Goal: Task Accomplishment & Management: Manage account settings

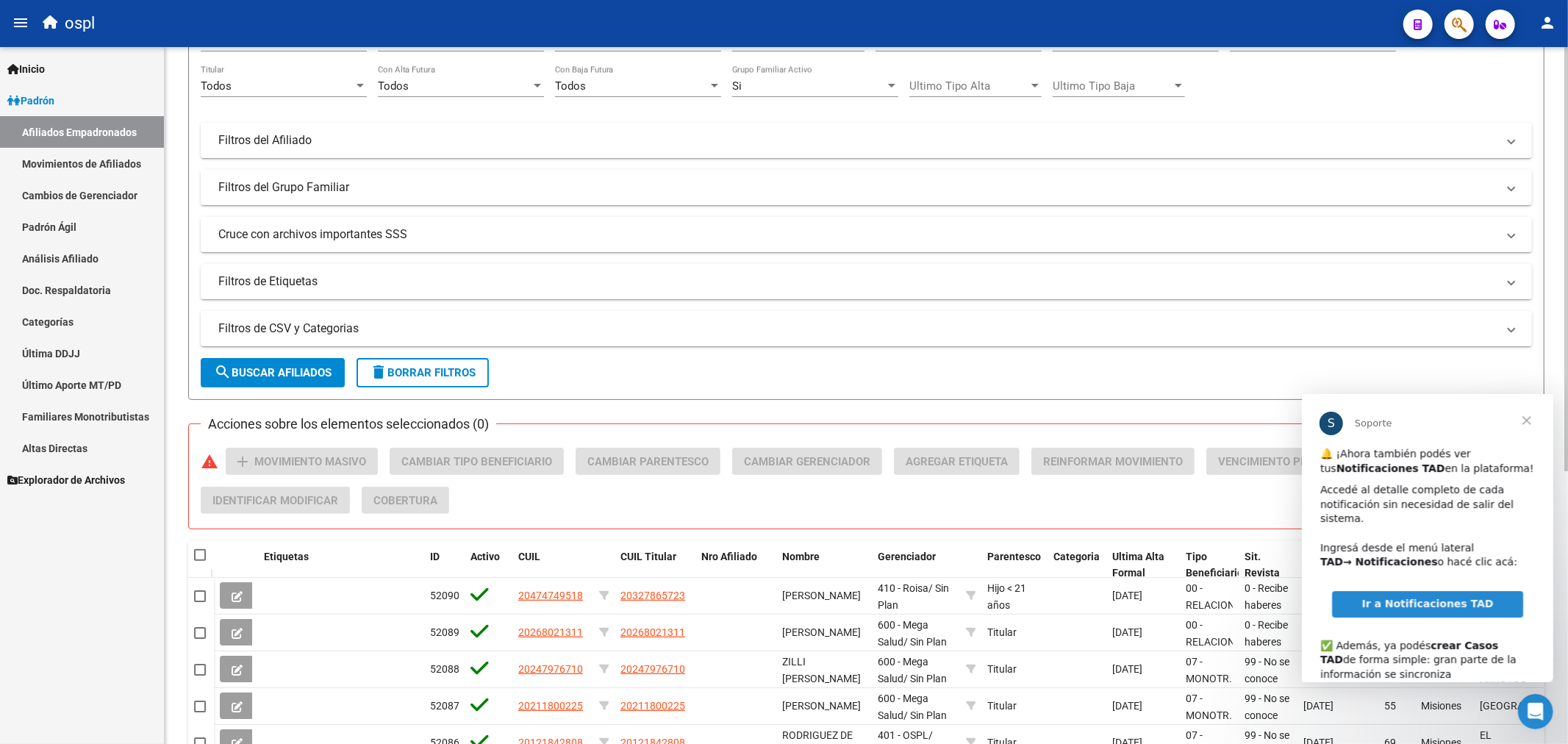
scroll to position [164, 0]
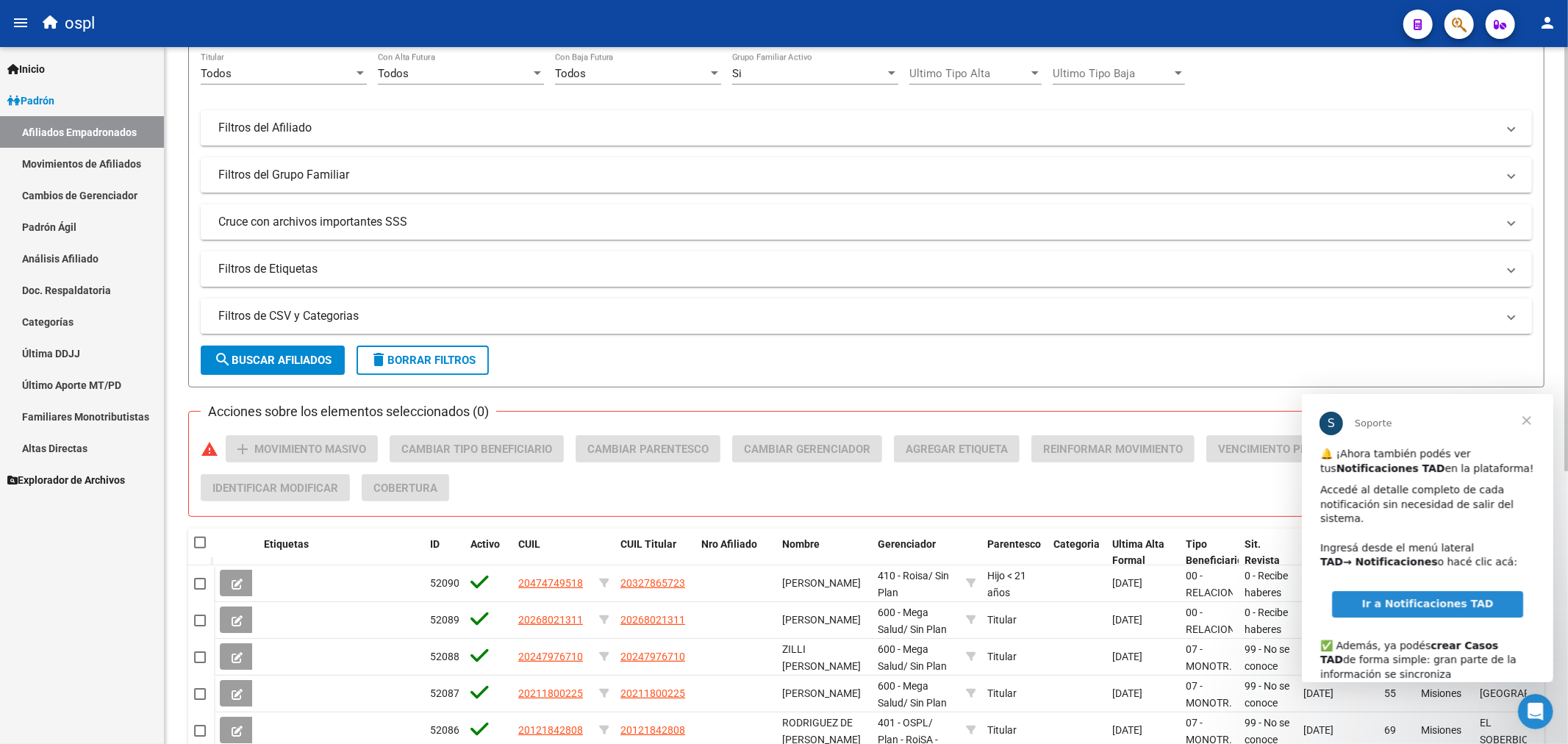
click at [370, 311] on mat-panel-title "Filtros de CSV y Categorias" at bounding box center [857, 316] width 1278 height 16
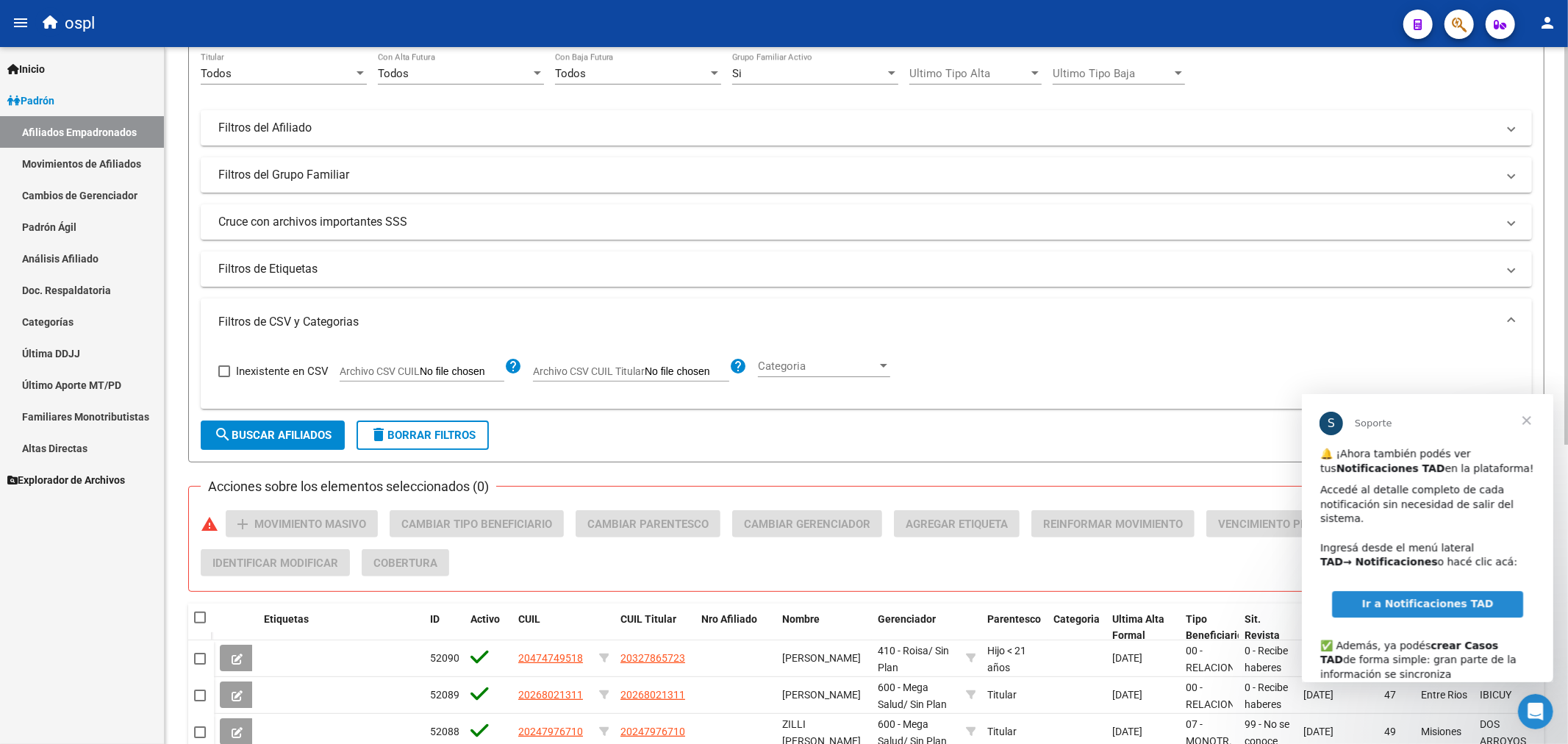
click at [479, 368] on input "Archivo CSV CUIL" at bounding box center [461, 372] width 84 height 13
type input "C:\fakepath\bajas_padrón.csv"
click at [275, 436] on span "search Buscar Afiliados" at bounding box center [273, 435] width 117 height 13
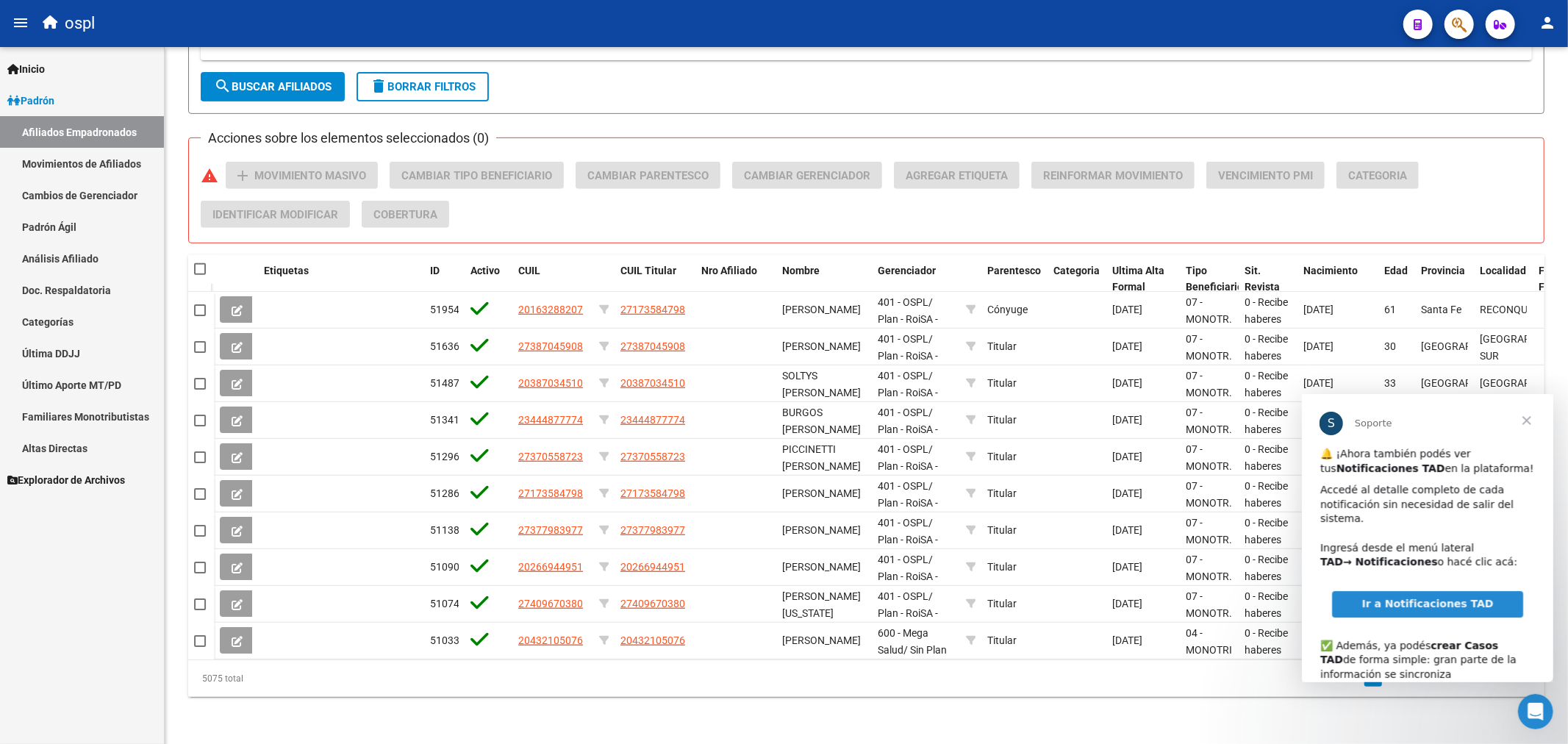
click at [1532, 423] on span "Cerrar" at bounding box center [1526, 420] width 53 height 53
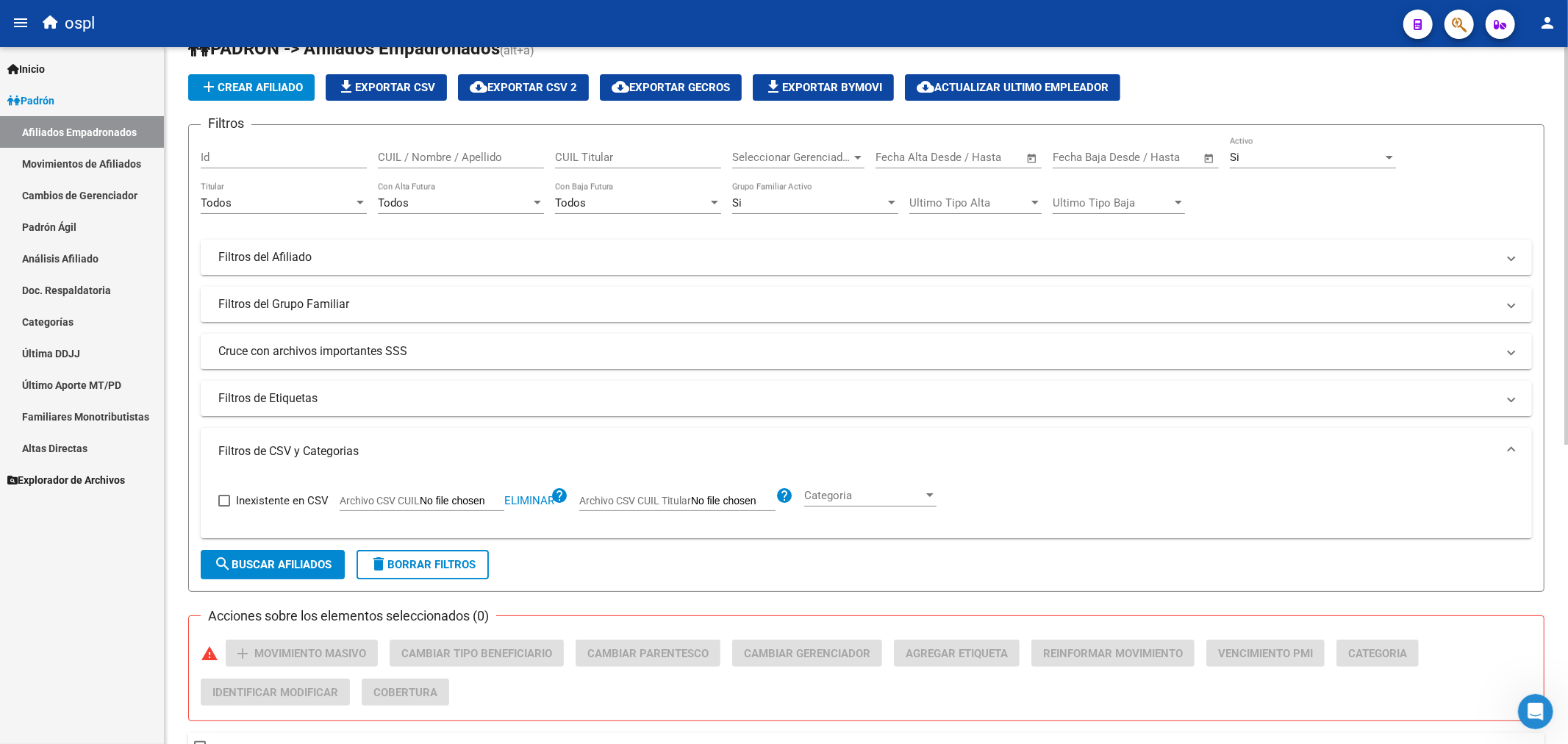
scroll to position [33, 0]
click at [289, 201] on div "Todos" at bounding box center [277, 204] width 153 height 13
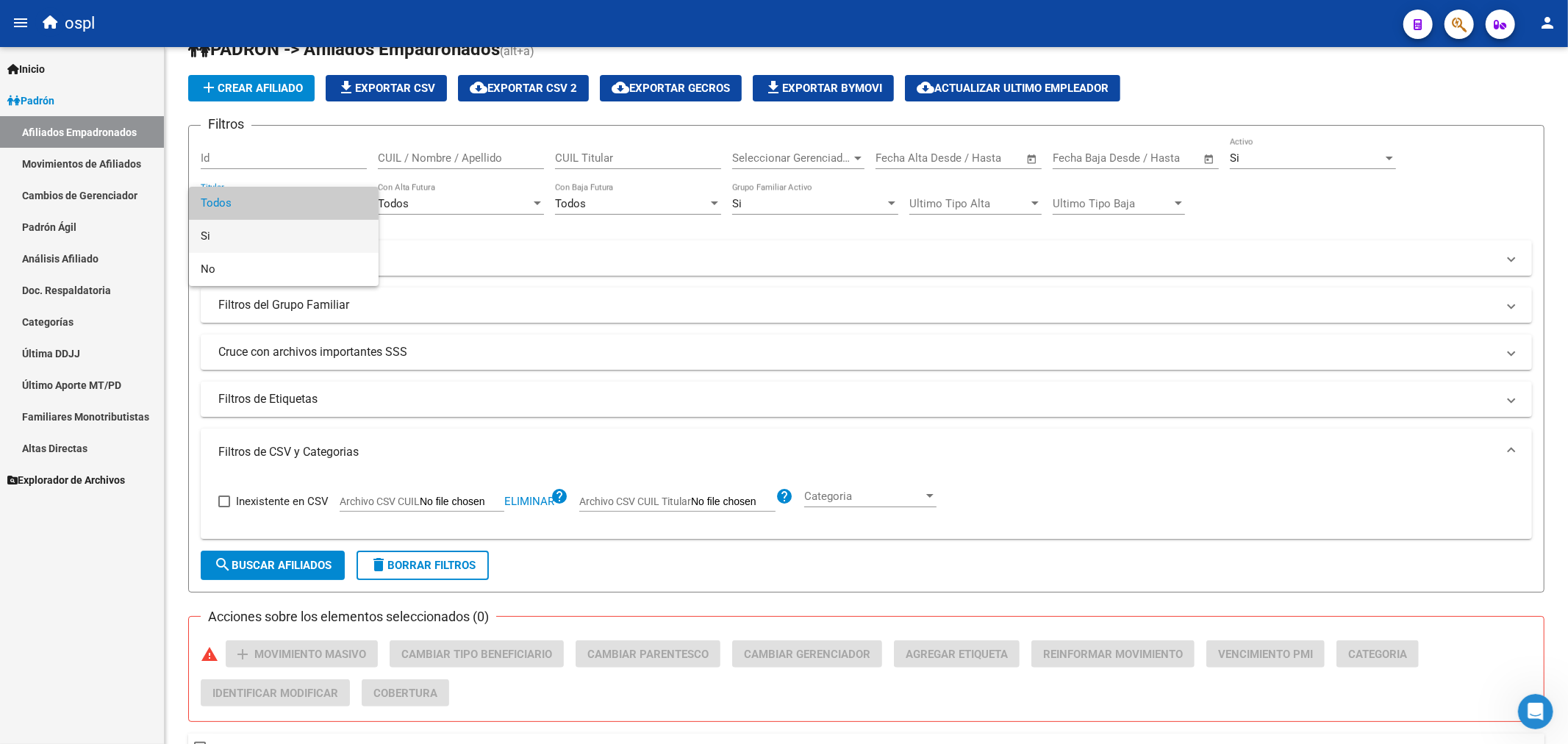
click at [272, 232] on span "Si" at bounding box center [283, 236] width 166 height 33
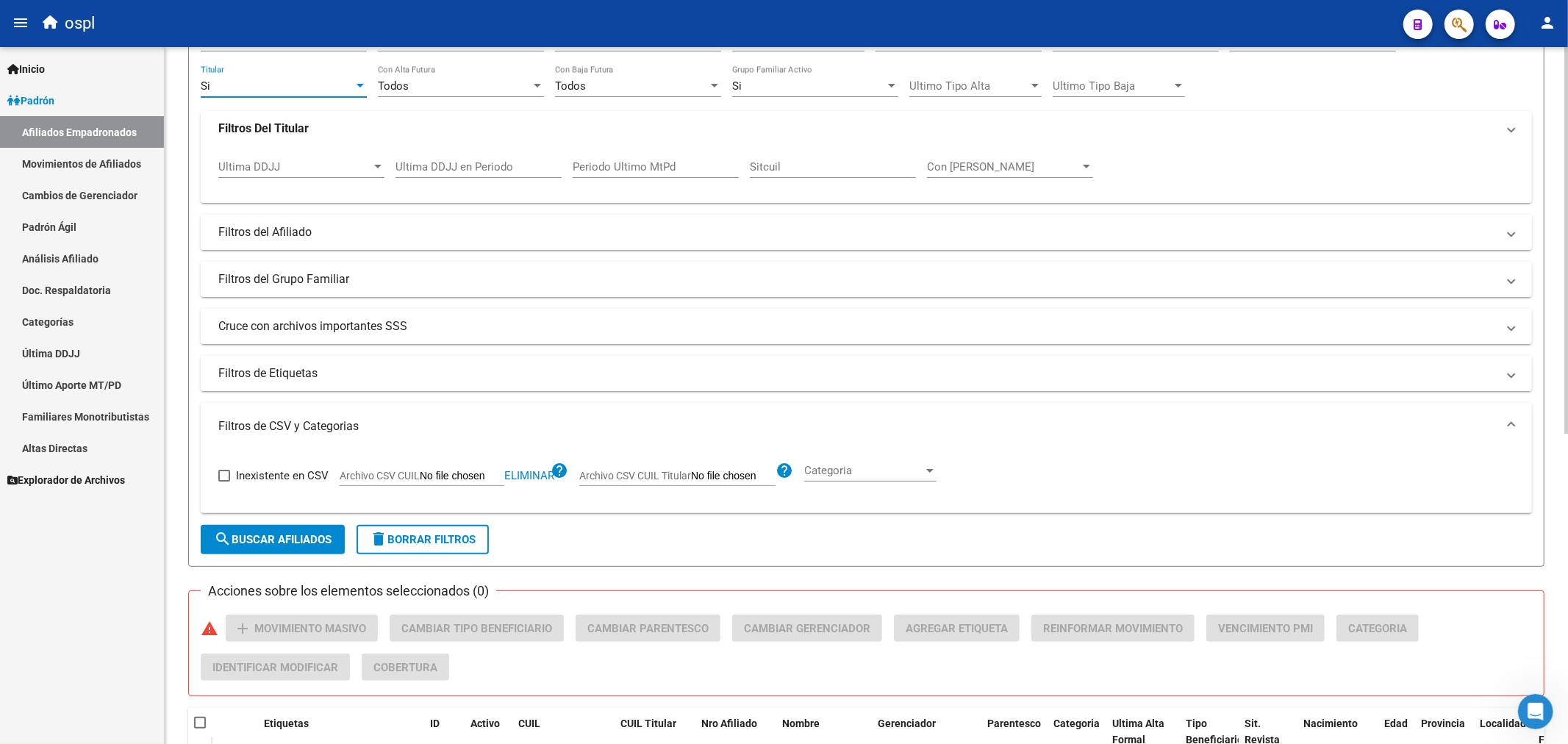
scroll to position [360, 0]
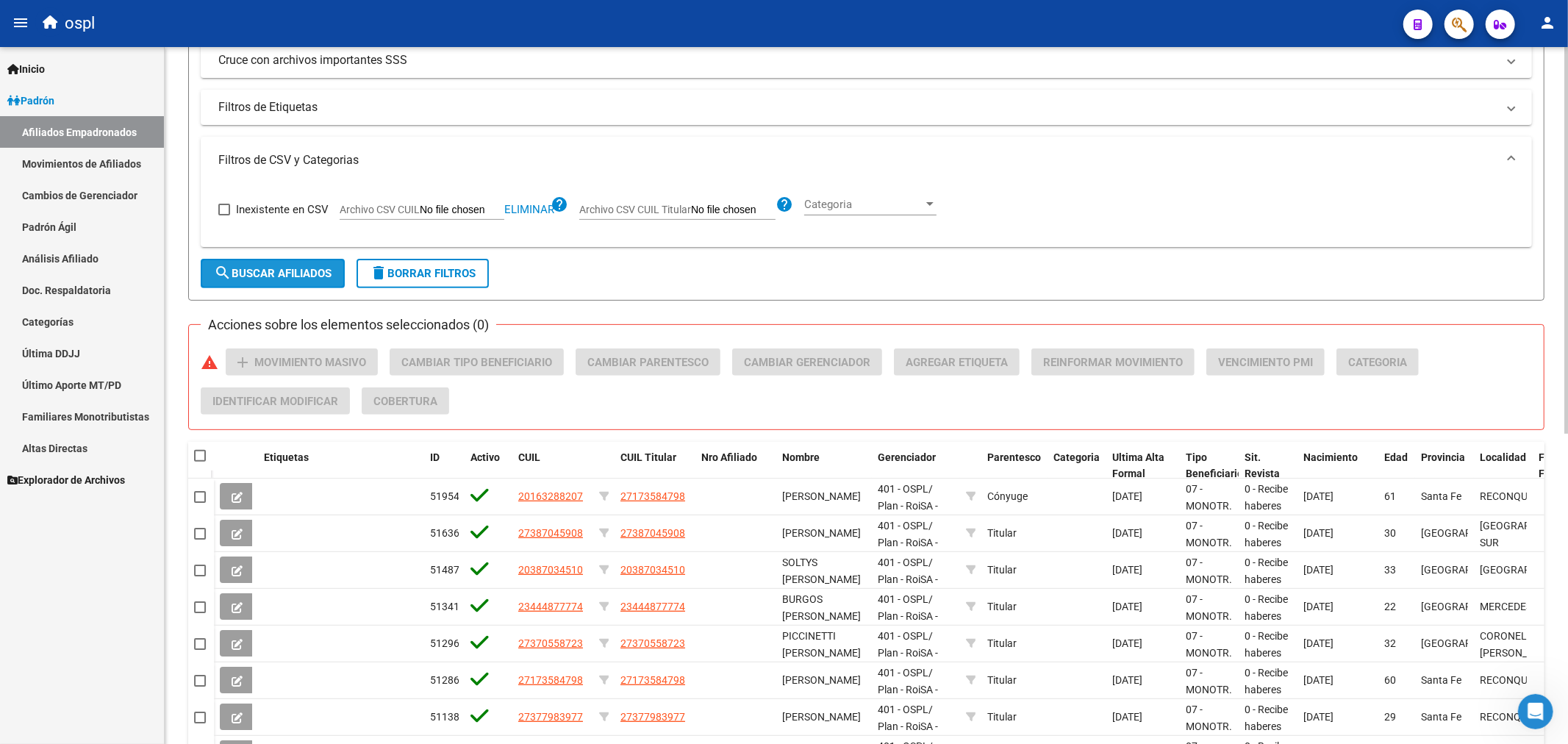
click at [259, 274] on span "search Buscar Afiliados" at bounding box center [273, 273] width 117 height 13
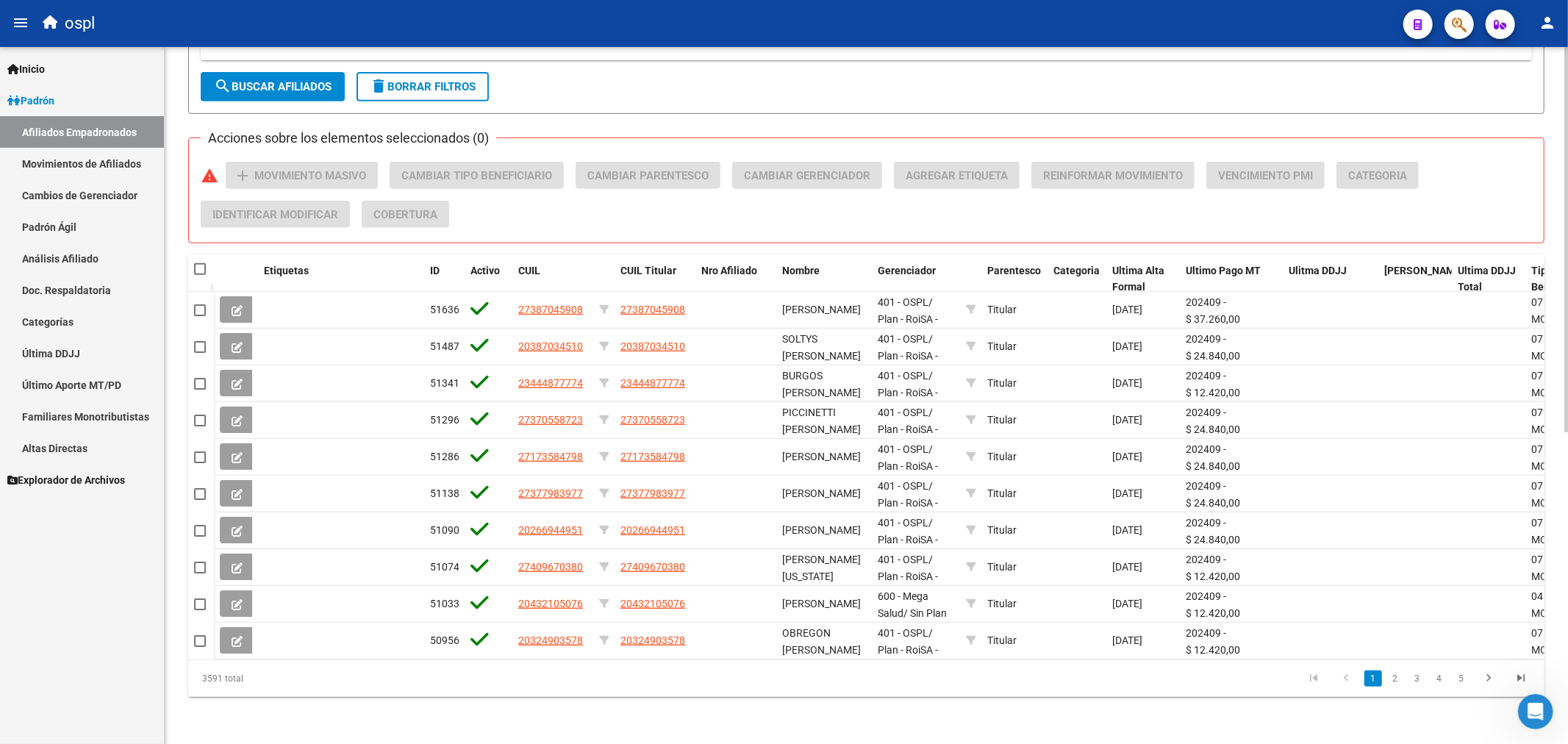
scroll to position [560, 0]
click at [202, 263] on span at bounding box center [199, 268] width 12 height 12
click at [200, 275] on input "checkbox" at bounding box center [199, 275] width 1 height 1
checkbox input "true"
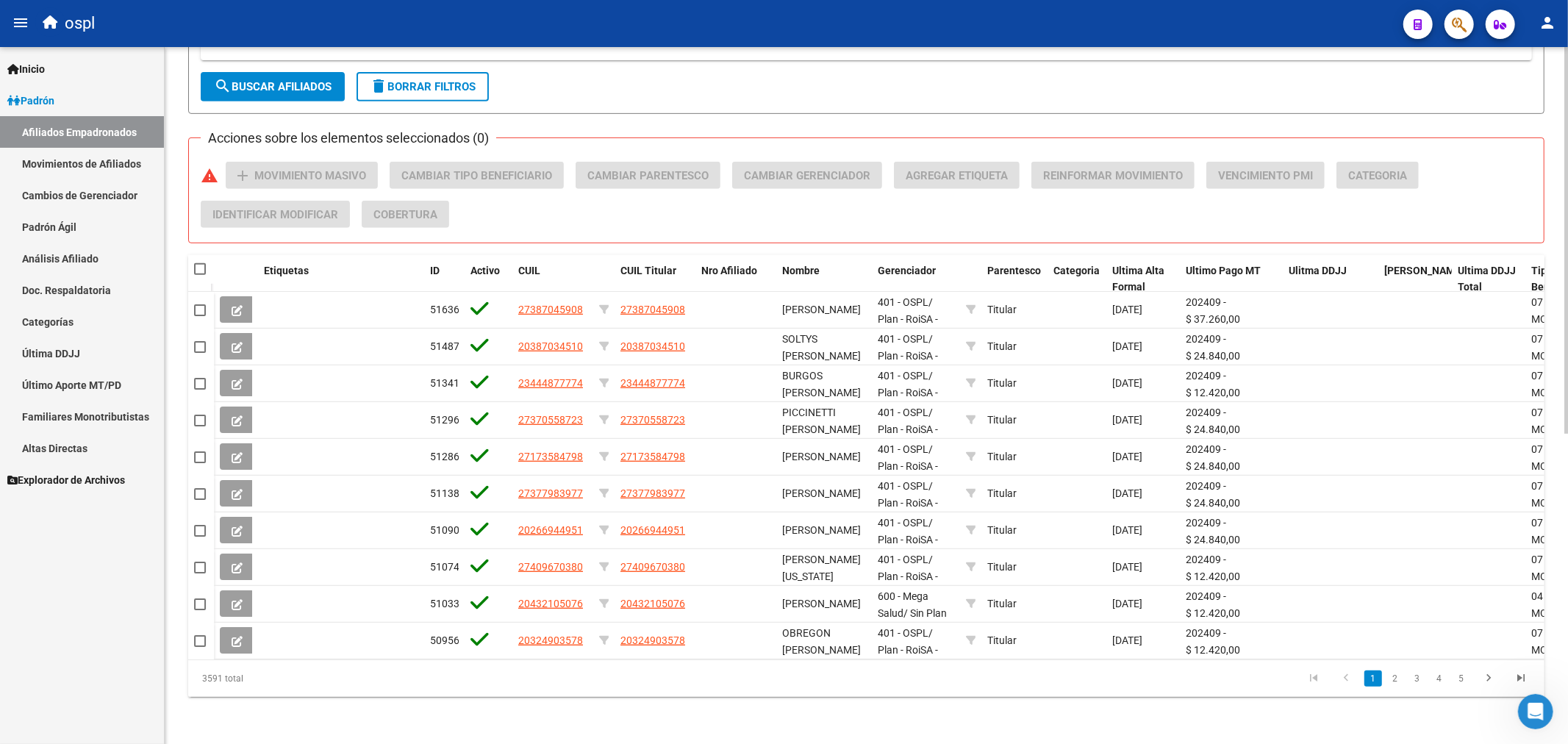
checkbox input "true"
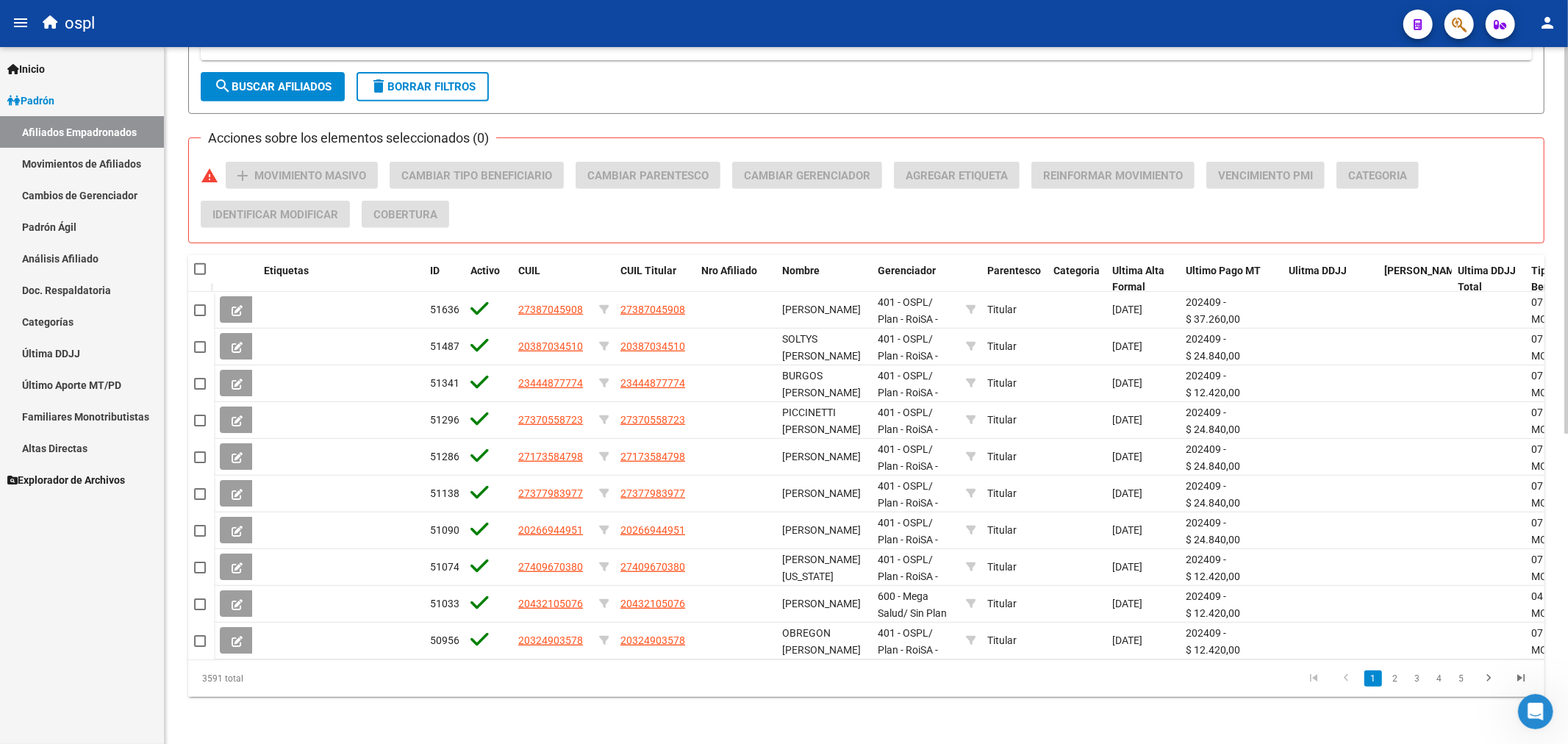
checkbox input "true"
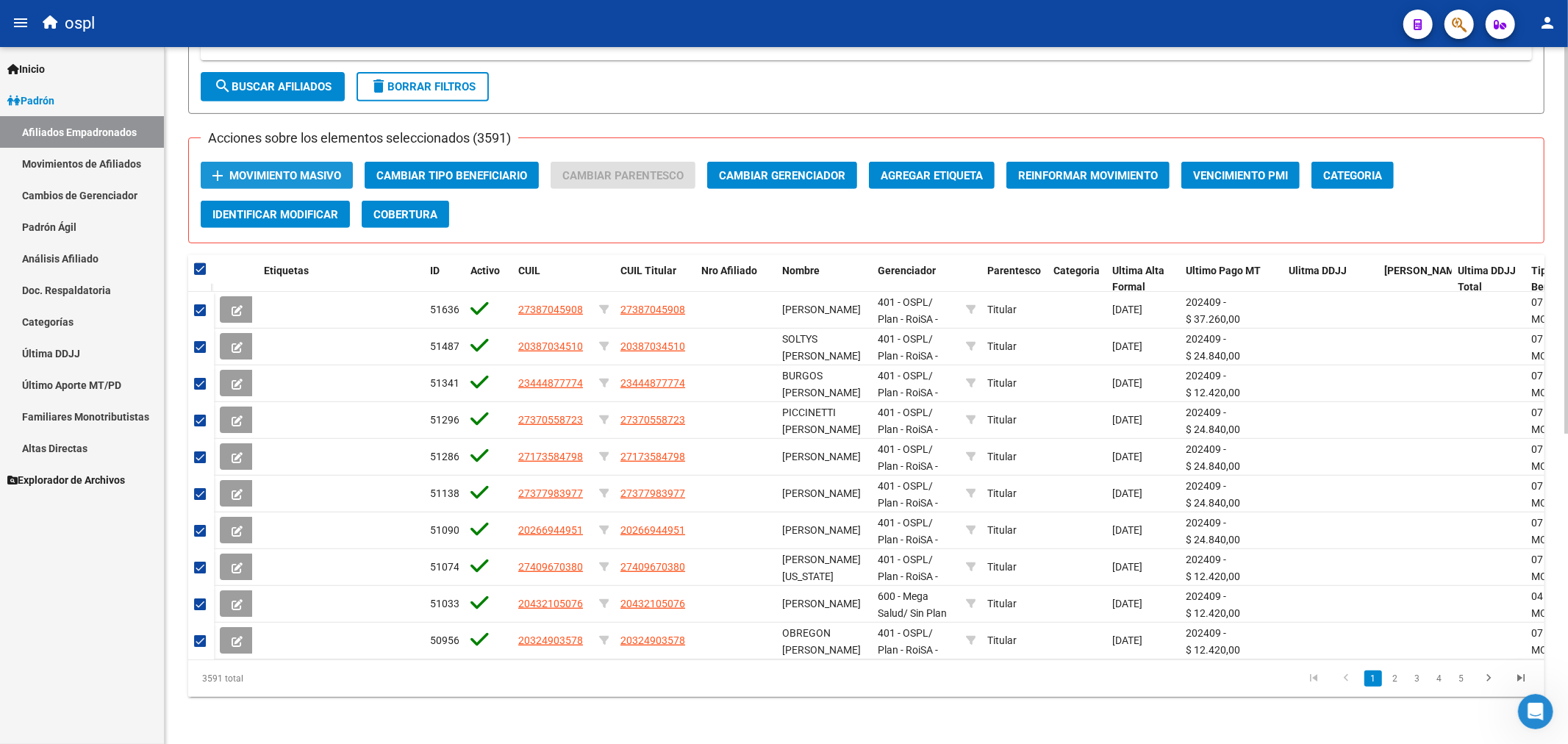
click at [317, 169] on span "Movimiento Masivo" at bounding box center [285, 175] width 112 height 13
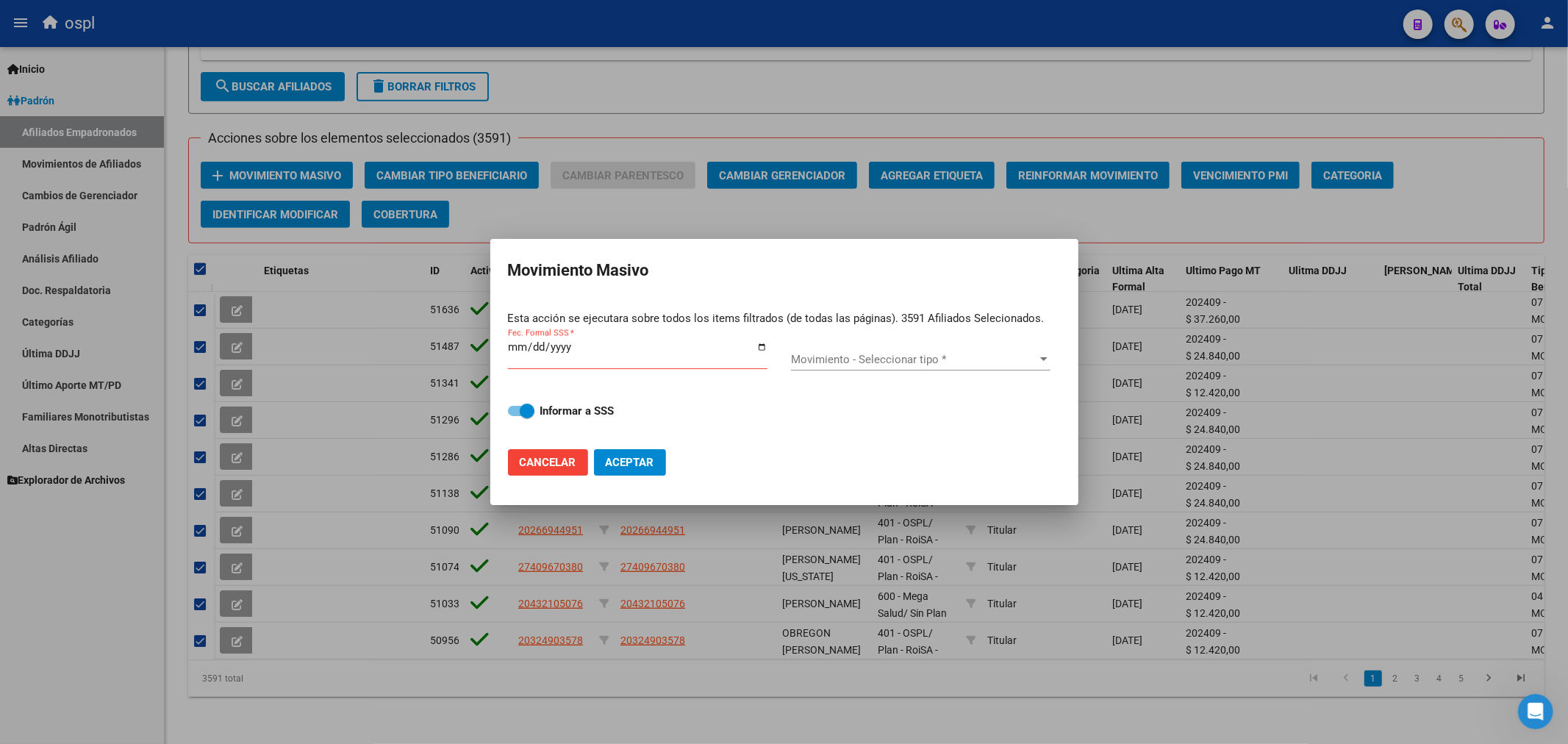
click at [851, 279] on h2 "Movimiento Masivo" at bounding box center [784, 270] width 553 height 28
click at [653, 343] on input "Fec. Formal SSS *" at bounding box center [638, 353] width 259 height 23
click at [767, 349] on input "Fec. Formal SSS *" at bounding box center [638, 353] width 259 height 23
type input "[DATE]"
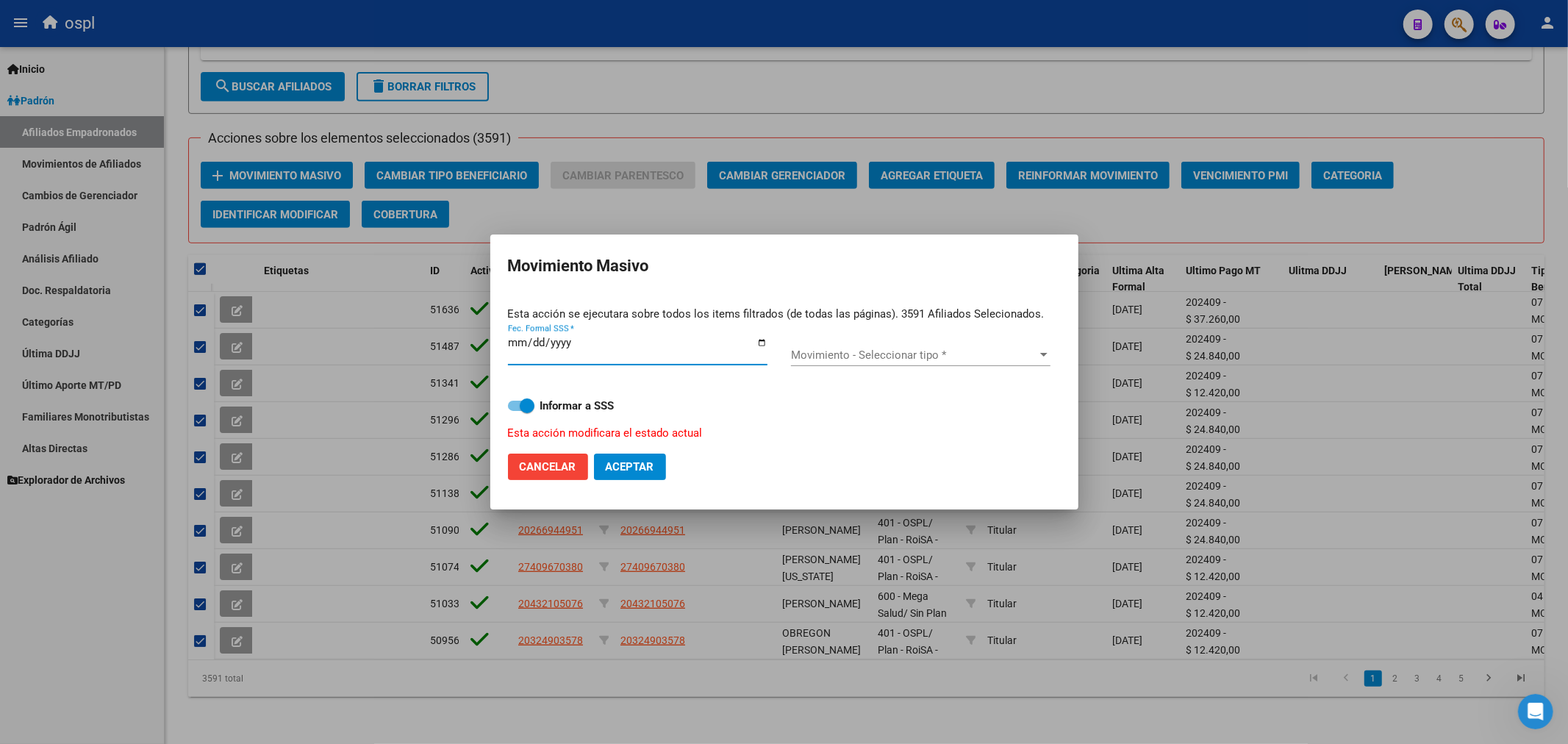
click at [820, 348] on span "Movimiento - Seleccionar tipo *" at bounding box center [913, 355] width 246 height 13
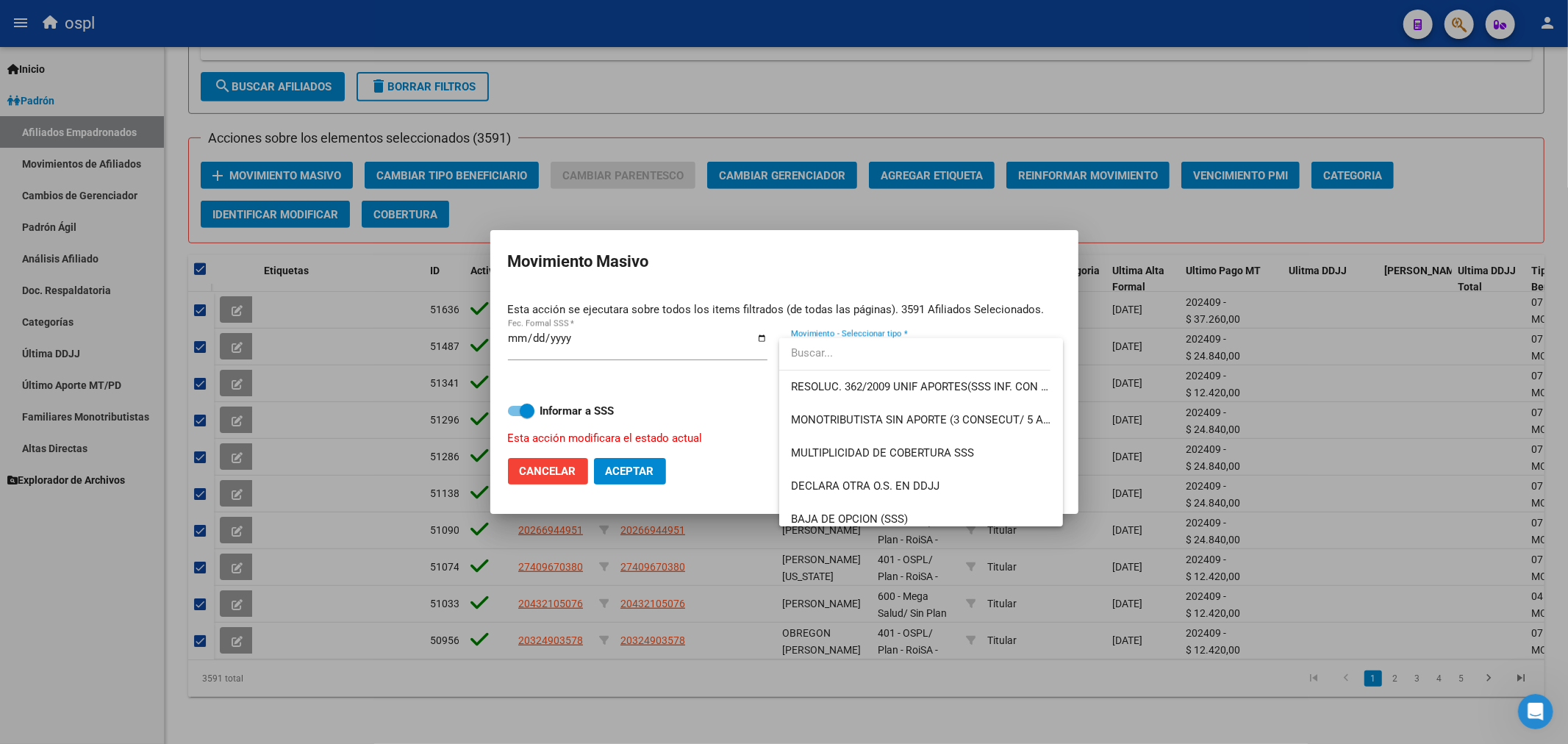
scroll to position [496, 0]
click at [935, 415] on span "MONOTRIBUTISTA SIN APORTE (3 CONSECUT/ 5 ALTERNAD)" at bounding box center [942, 420] width 303 height 13
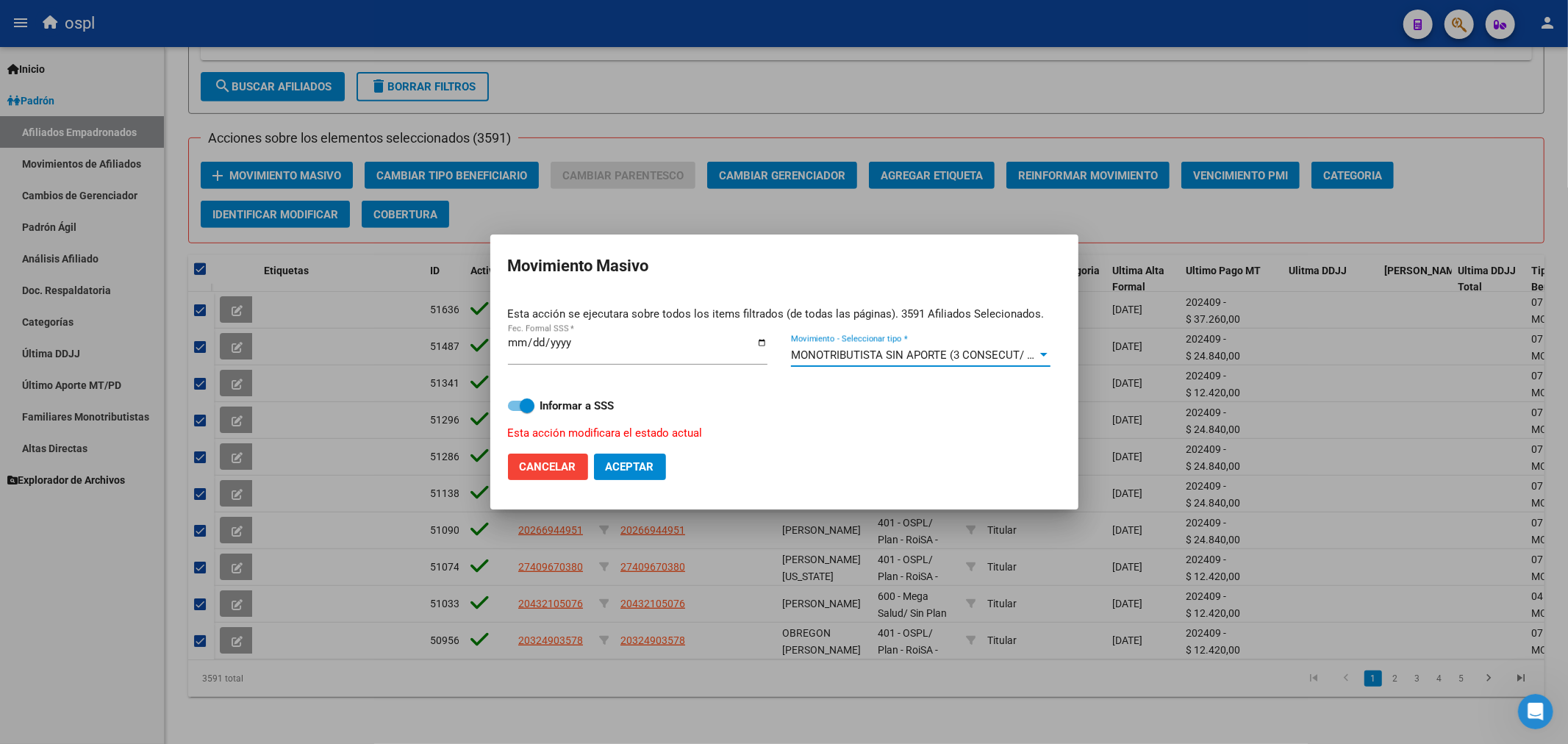
click at [509, 399] on label "Informar a SSS" at bounding box center [784, 406] width 553 height 18
click at [514, 411] on input "Informar a SSS" at bounding box center [514, 411] width 1 height 1
checkbox input "false"
click at [628, 474] on button "Aceptar" at bounding box center [629, 467] width 72 height 27
checkbox input "false"
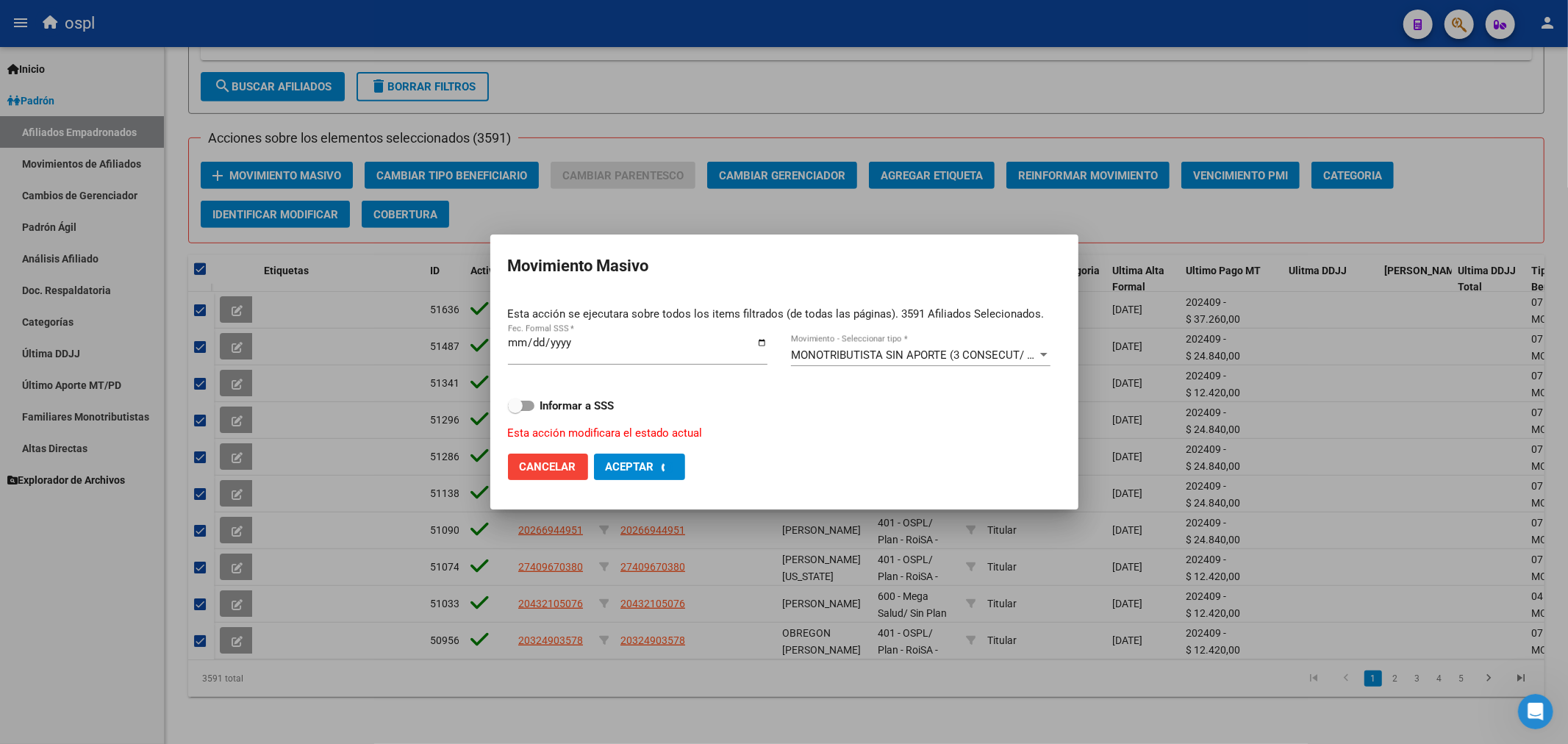
checkbox input "false"
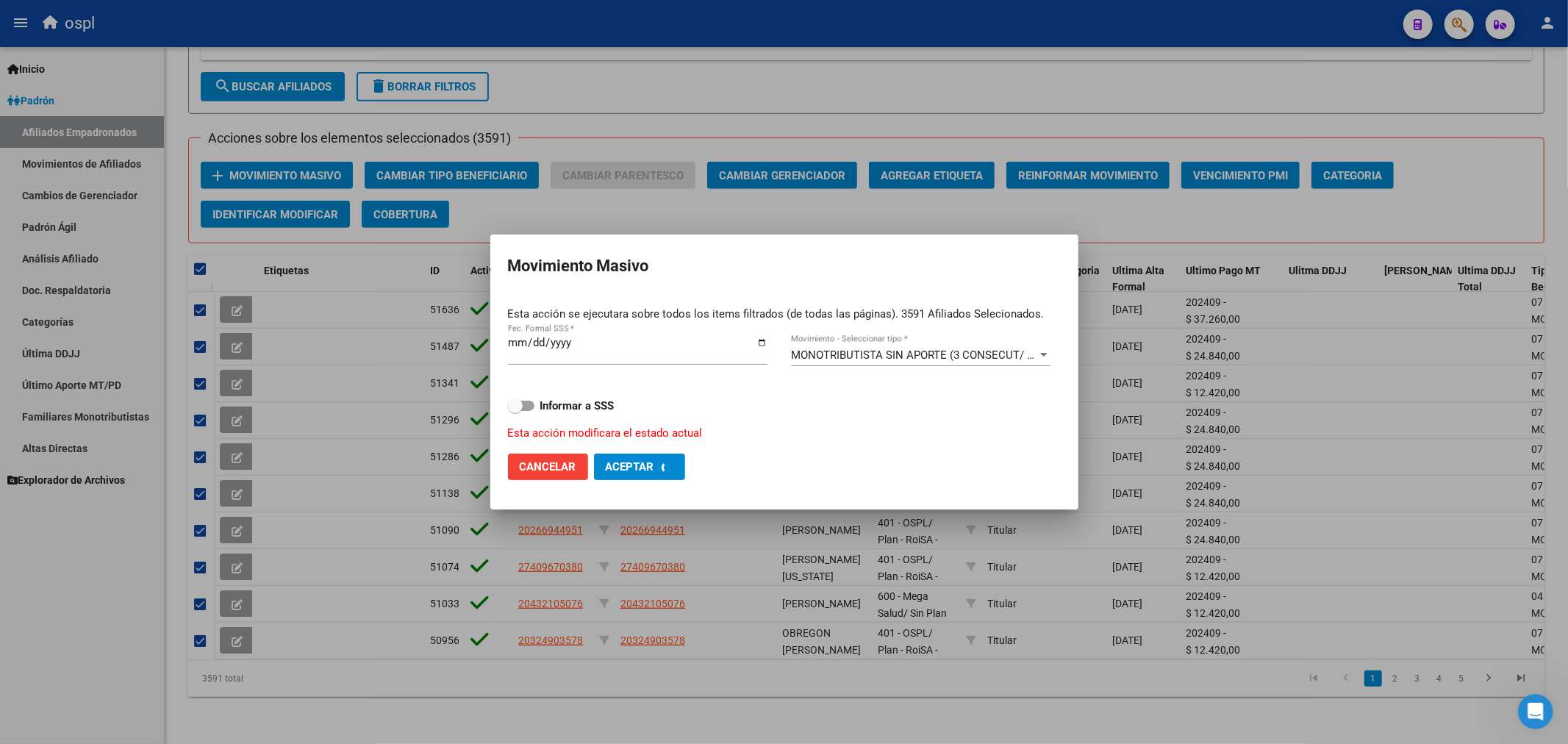
checkbox input "false"
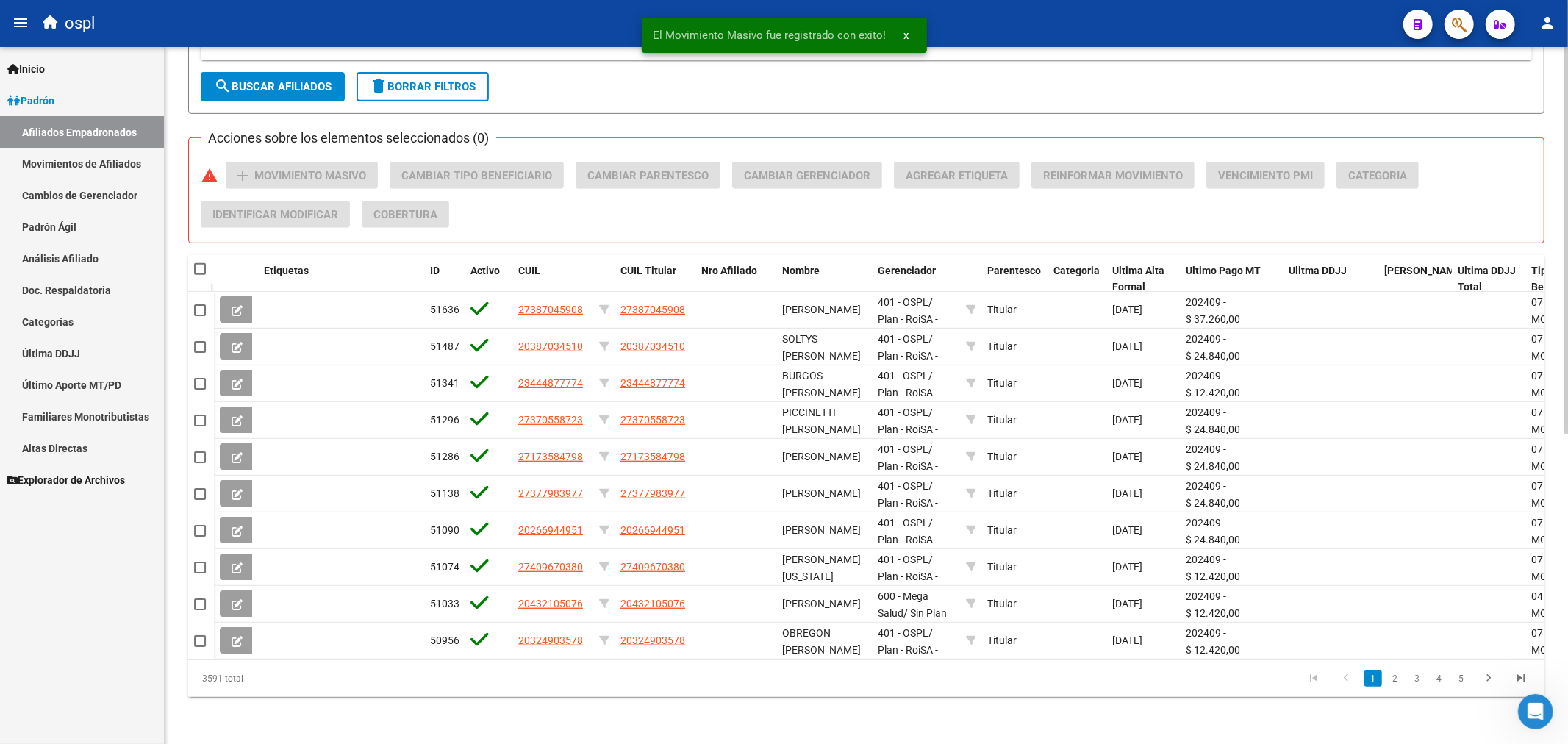
click at [256, 87] on button "search Buscar Afiliados" at bounding box center [273, 86] width 144 height 29
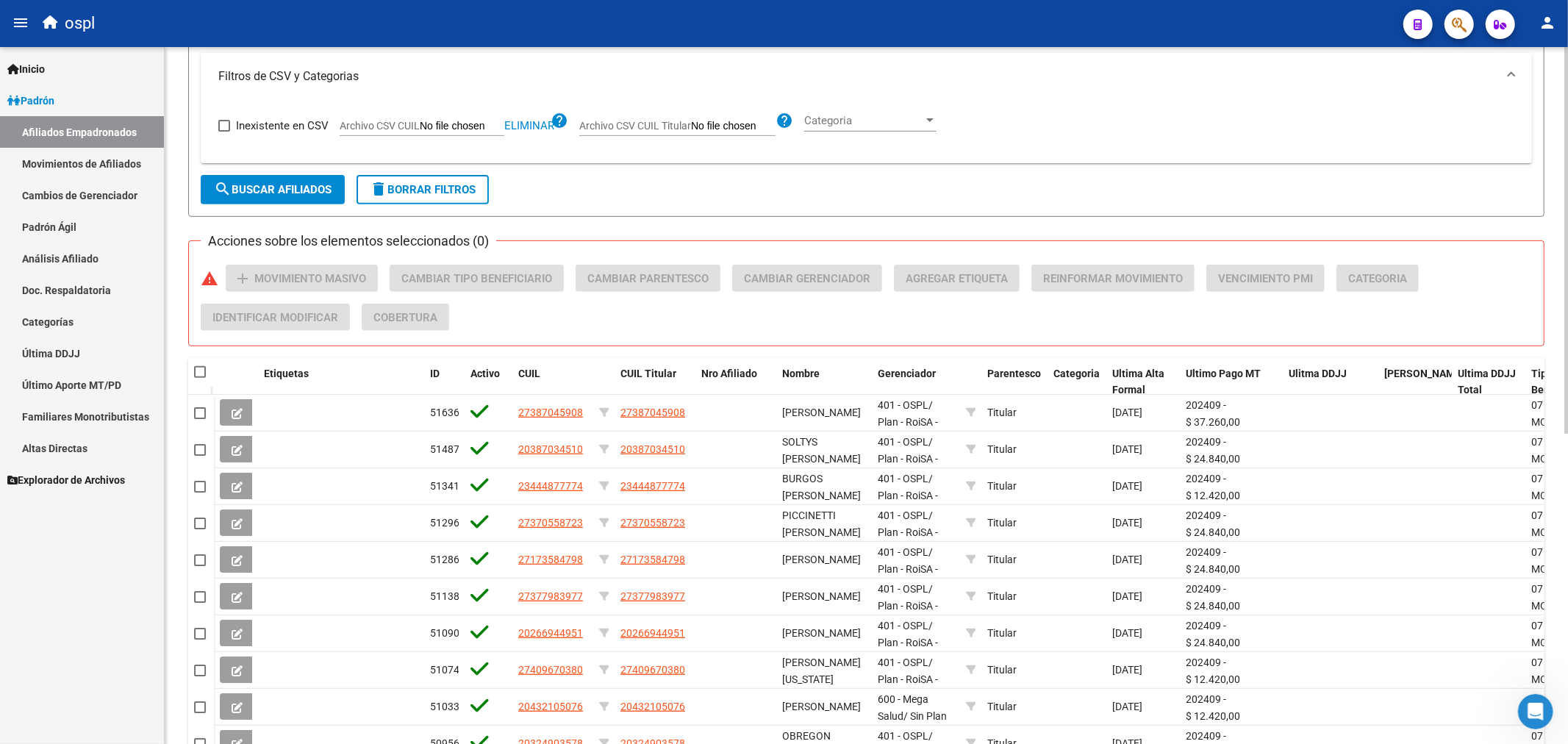
scroll to position [314, 0]
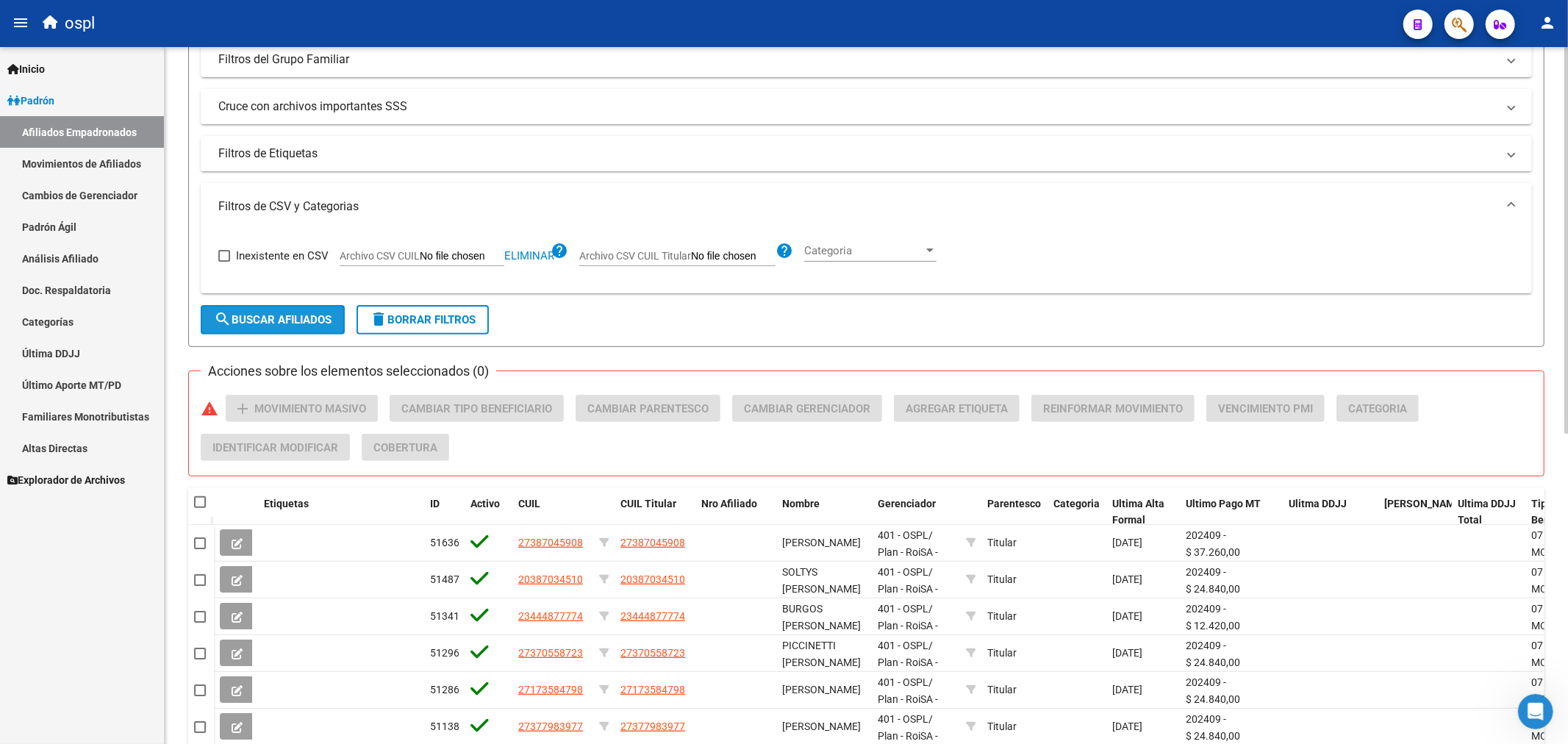
click at [241, 317] on span "search Buscar Afiliados" at bounding box center [273, 319] width 117 height 13
click at [202, 501] on span at bounding box center [199, 501] width 12 height 12
click at [200, 508] on input "checkbox" at bounding box center [199, 508] width 1 height 1
checkbox input "true"
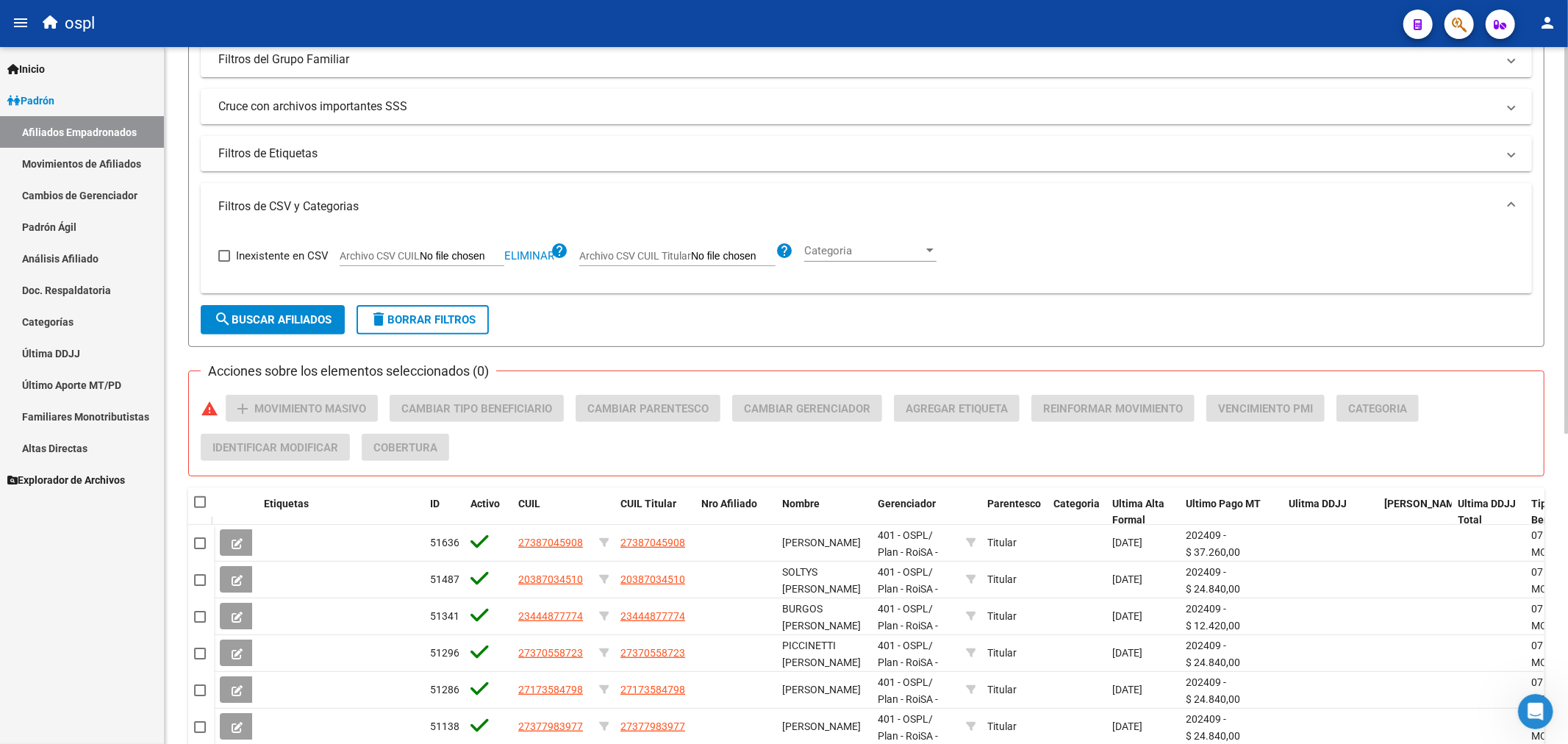
checkbox input "true"
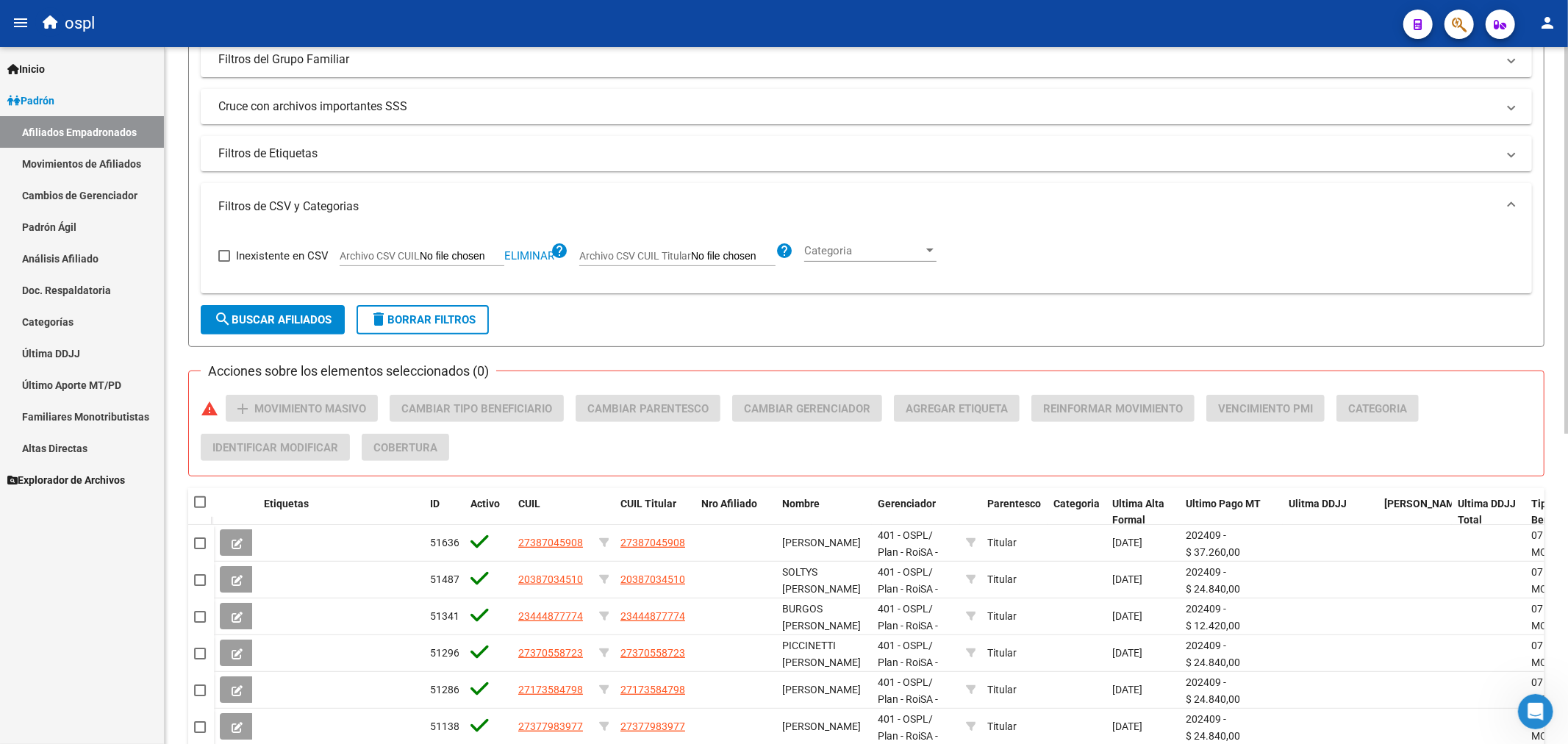
checkbox input "true"
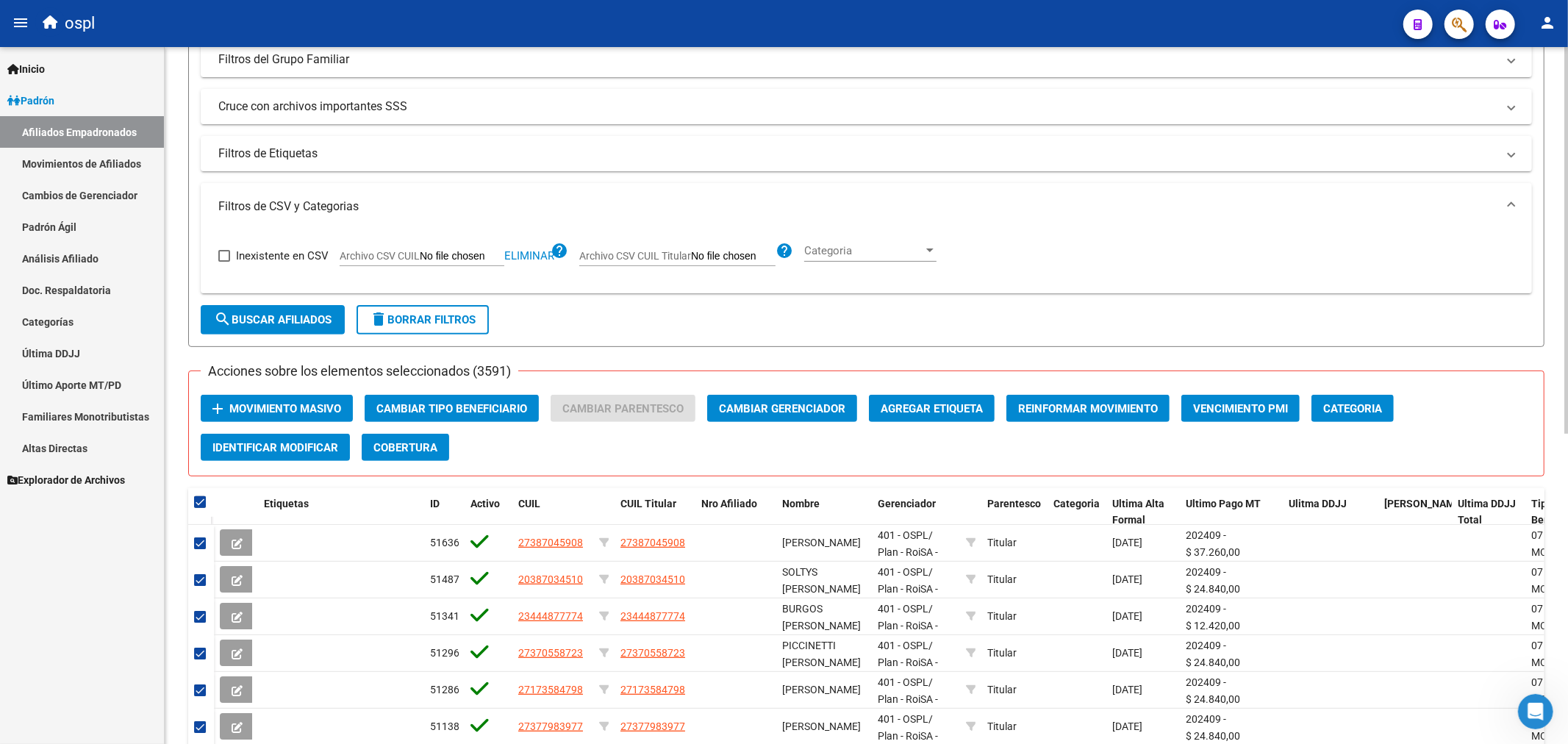
click at [322, 412] on span "Movimiento Masivo" at bounding box center [285, 409] width 112 height 13
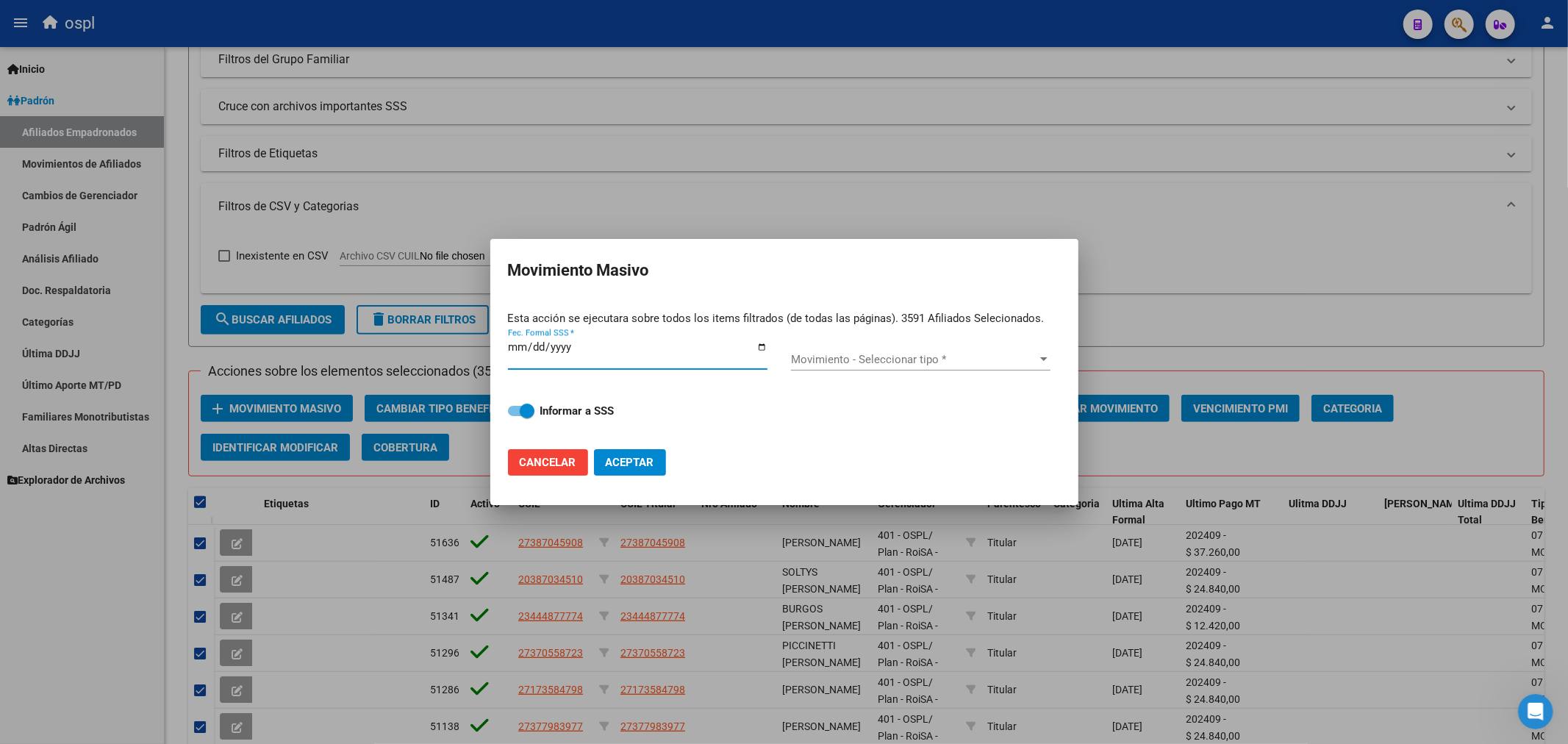
click at [768, 346] on div "Fec. Formal SSS *" at bounding box center [638, 361] width 259 height 44
click at [760, 347] on input "Fec. Formal SSS *" at bounding box center [638, 353] width 259 height 23
type input "[DATE]"
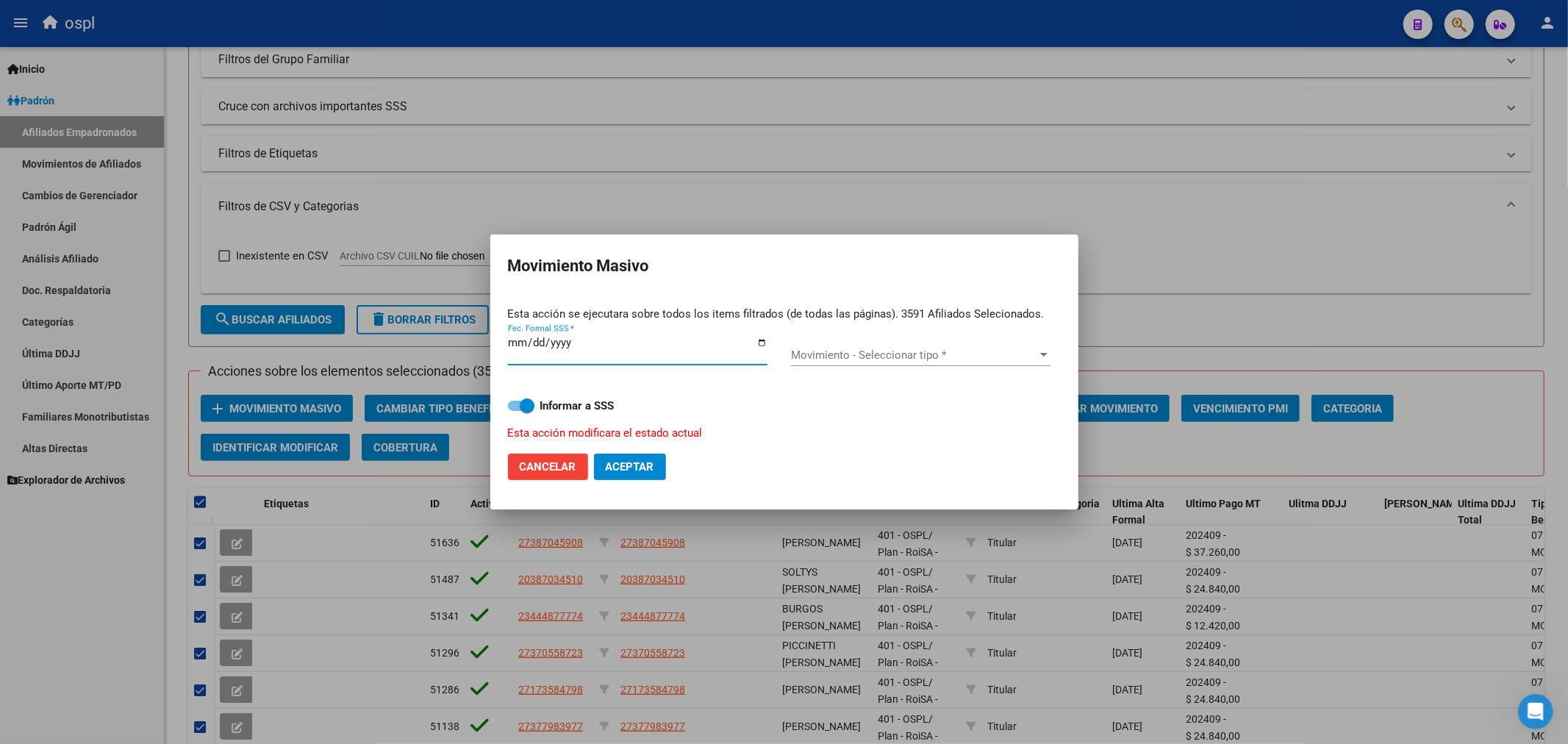
click at [845, 351] on span "Movimiento - Seleccionar tipo *" at bounding box center [913, 355] width 246 height 13
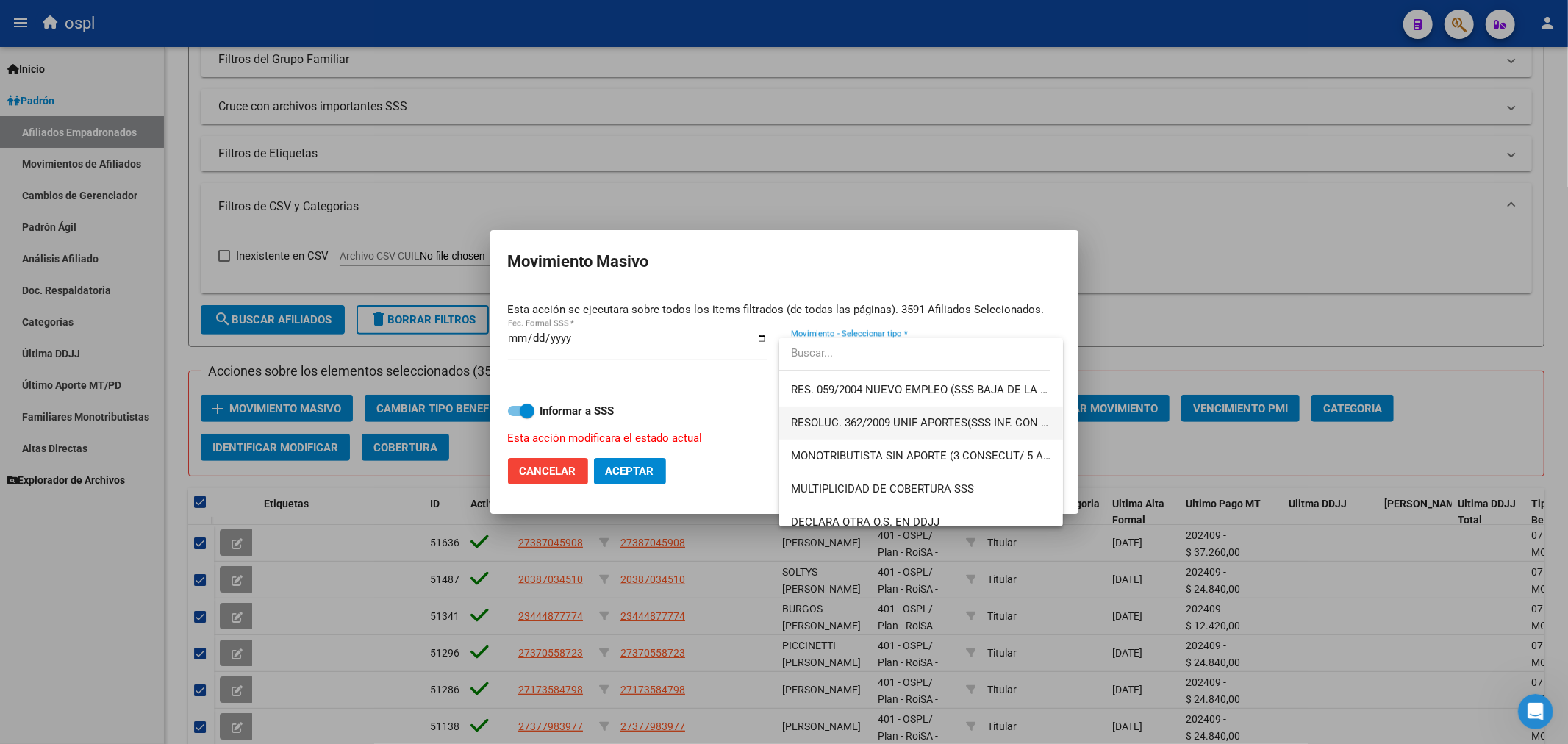
scroll to position [490, 0]
click at [863, 436] on span "MONOTRIBUTISTA SIN APORTE (3 CONSECUT/ 5 ALTERNAD)" at bounding box center [920, 427] width 259 height 33
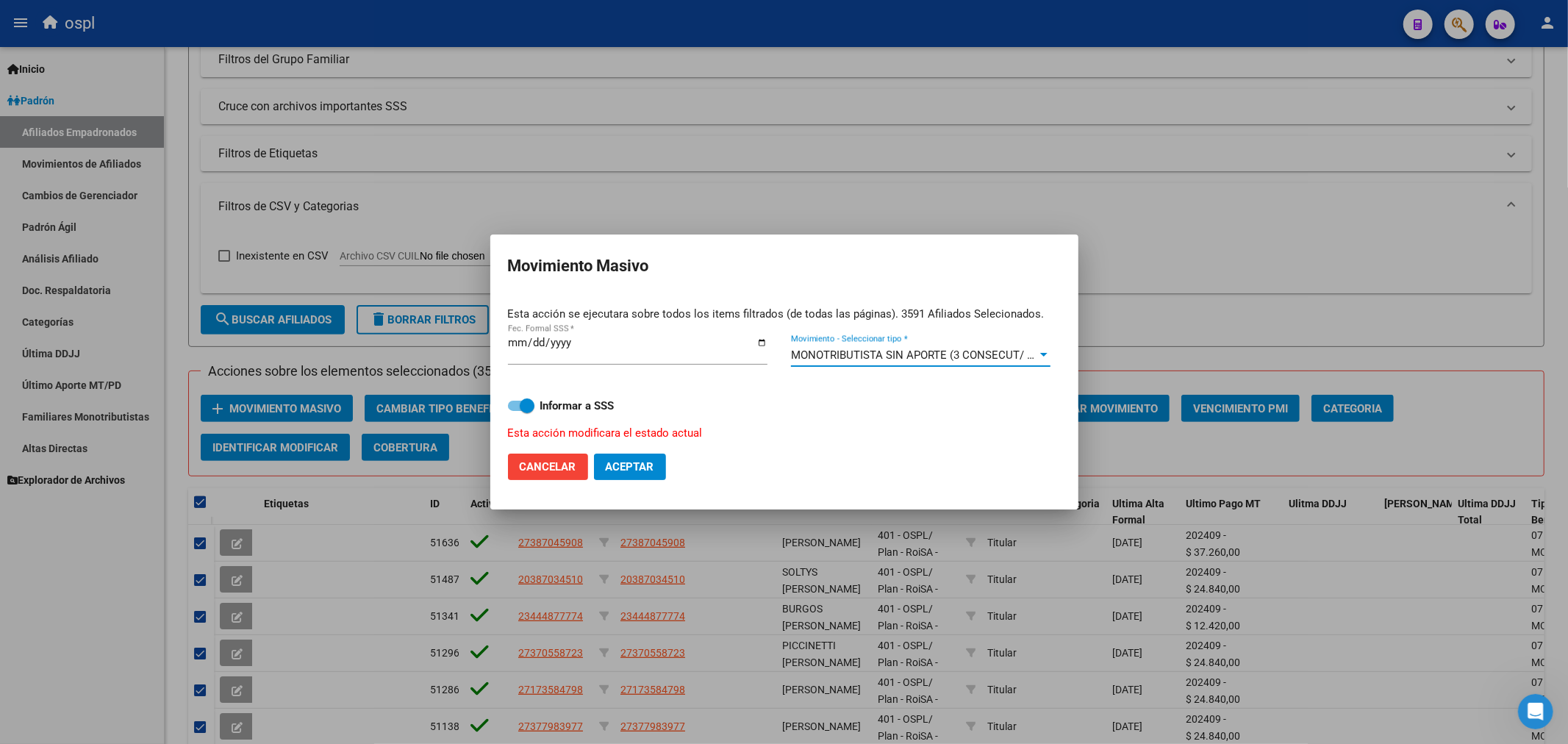
click at [529, 416] on div "Informar a SSS Esta acción modificara el estado actual" at bounding box center [784, 411] width 553 height 62
click at [524, 408] on span at bounding box center [527, 405] width 15 height 15
click at [515, 411] on input "Informar a SSS" at bounding box center [514, 411] width 1 height 1
checkbox input "false"
click at [629, 468] on span "Aceptar" at bounding box center [630, 467] width 49 height 13
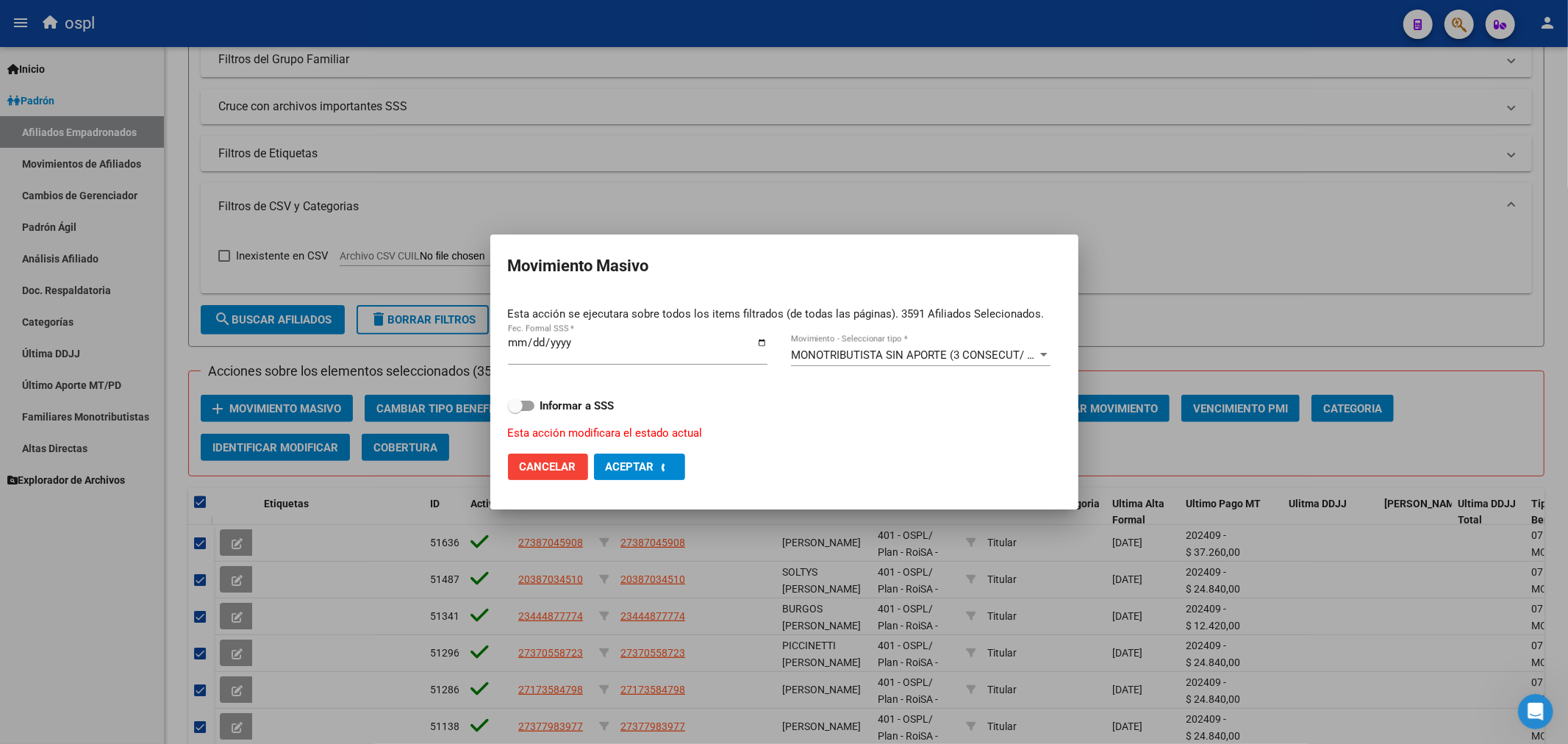
checkbox input "false"
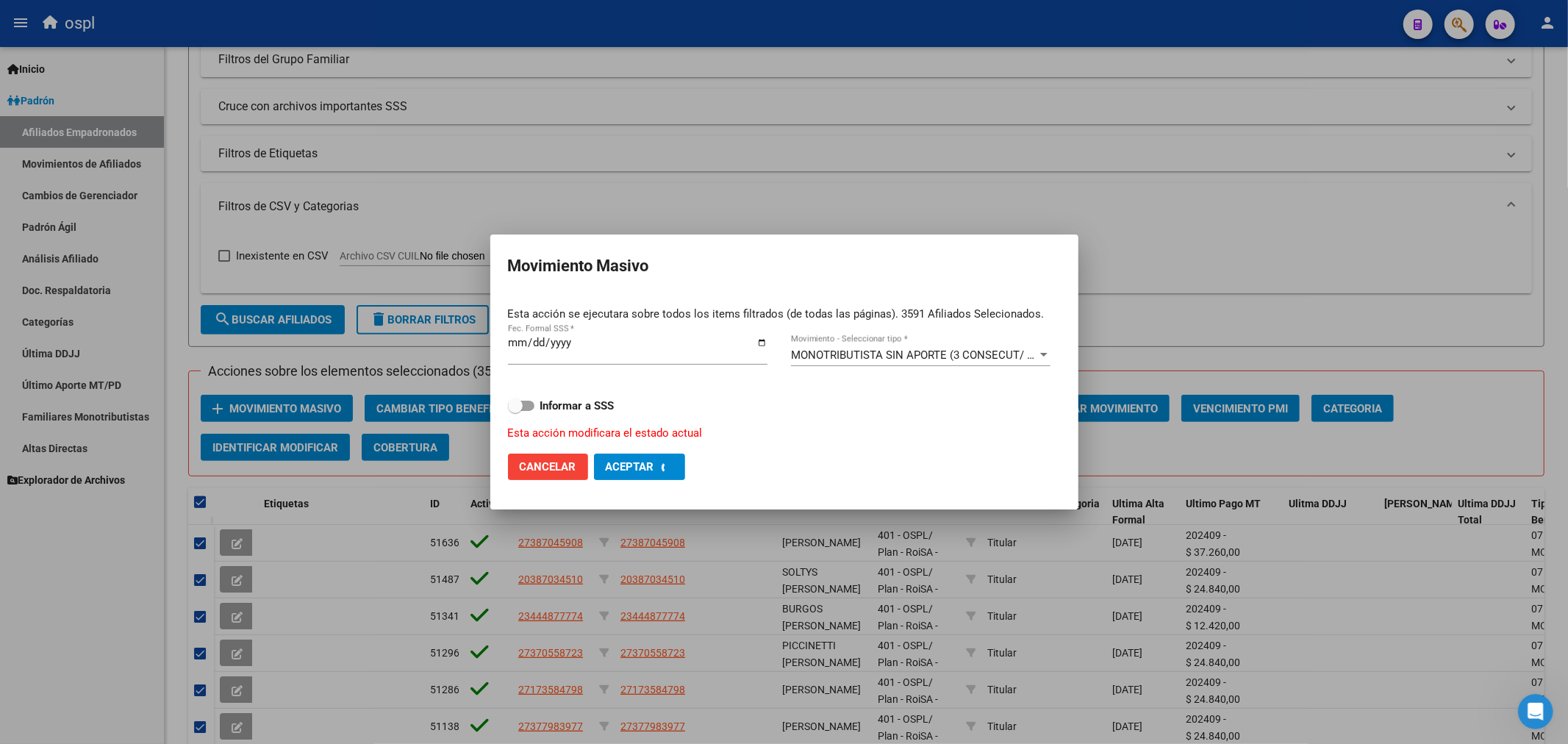
checkbox input "false"
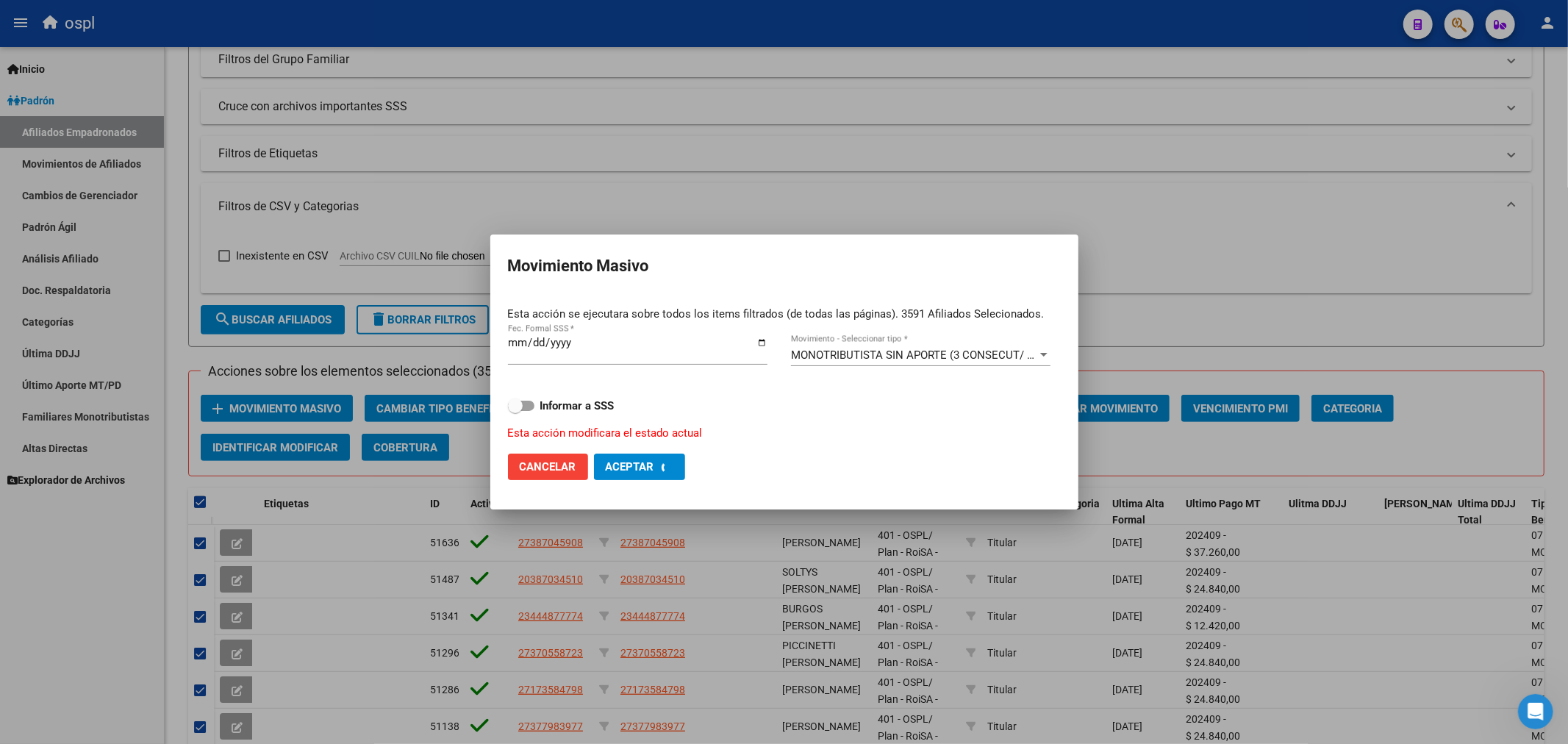
checkbox input "false"
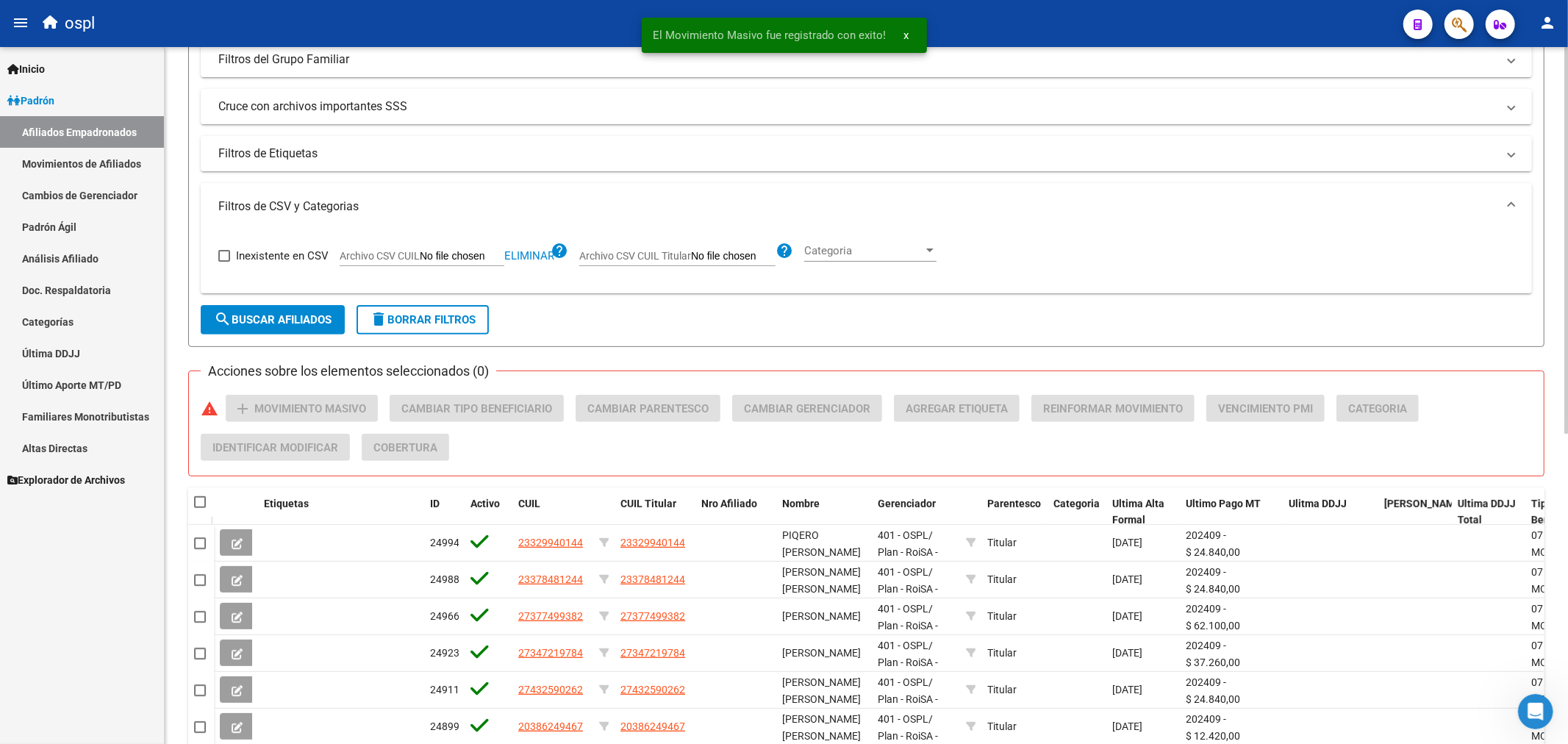
click at [277, 316] on span "search Buscar Afiliados" at bounding box center [273, 319] width 117 height 13
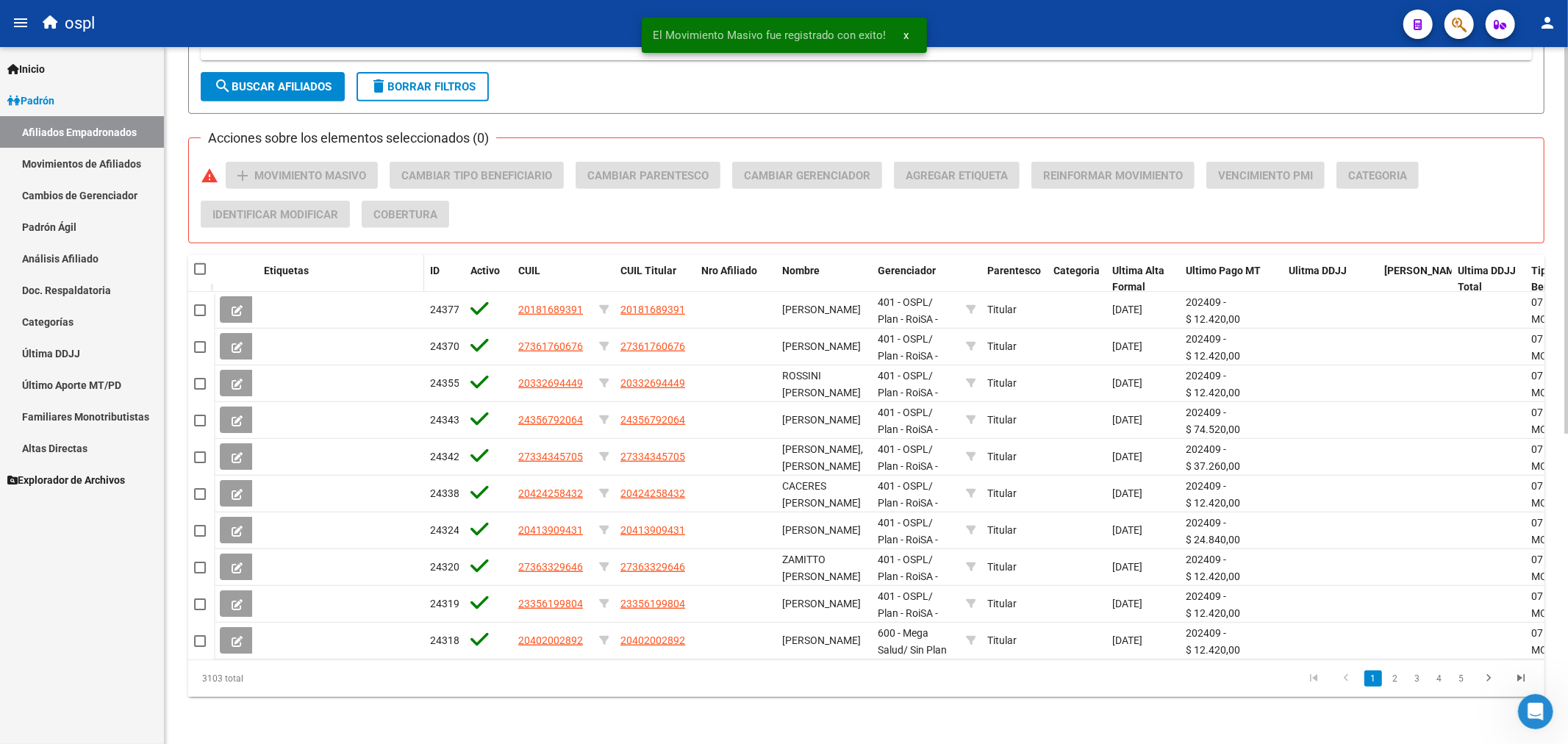
scroll to position [0, 0]
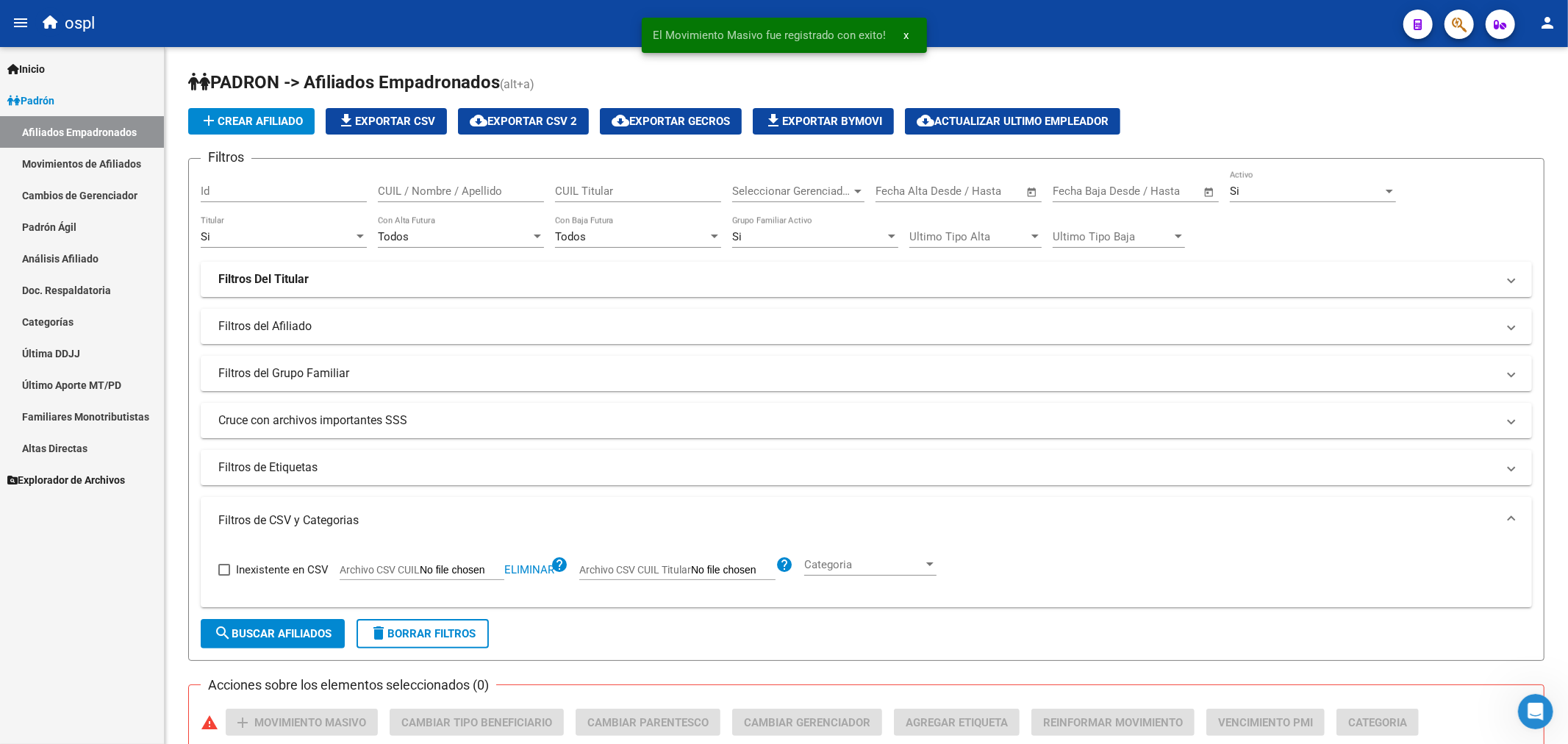
click at [103, 148] on link "Movimientos de Afiliados" at bounding box center [82, 164] width 163 height 32
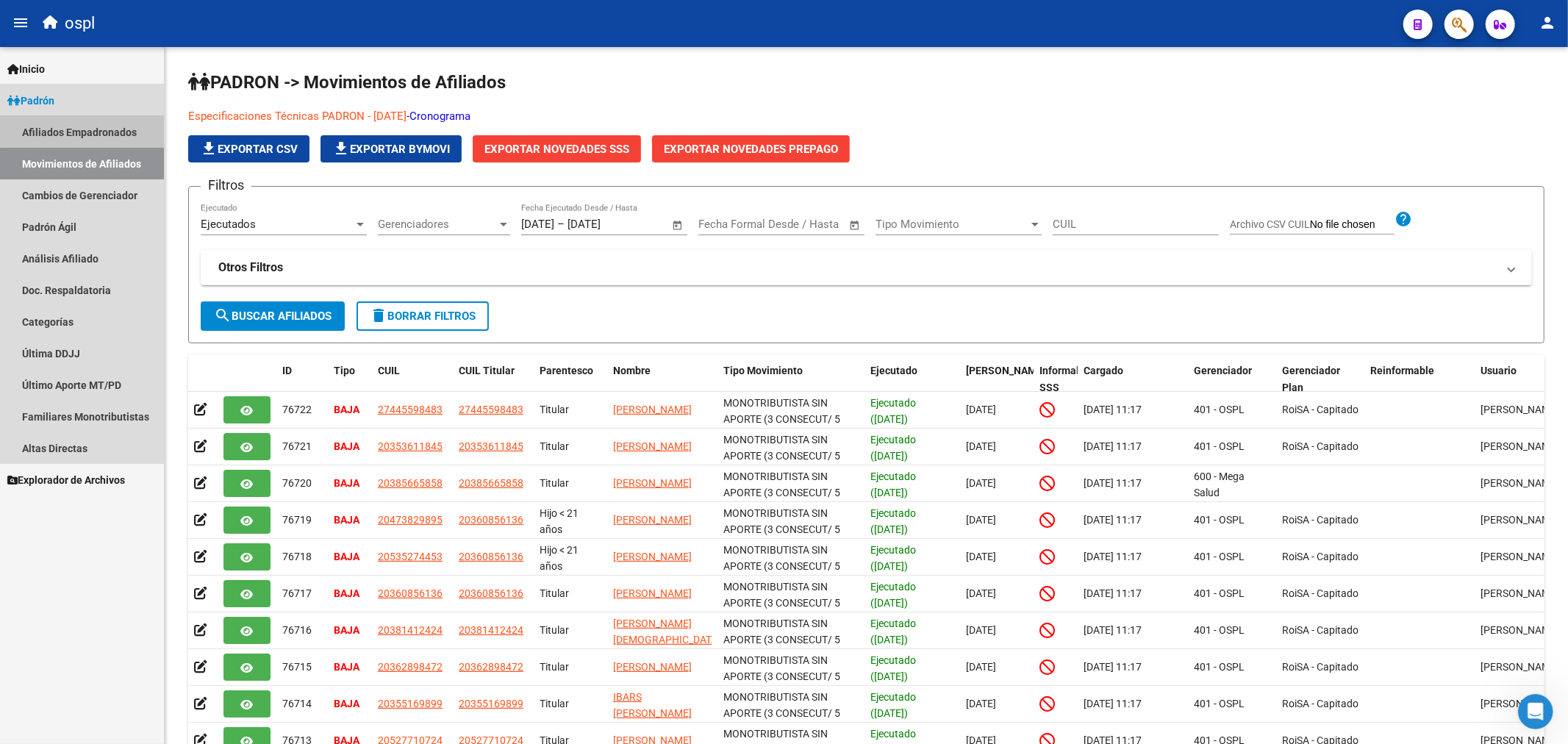
click at [110, 130] on link "Afiliados Empadronados" at bounding box center [82, 132] width 163 height 32
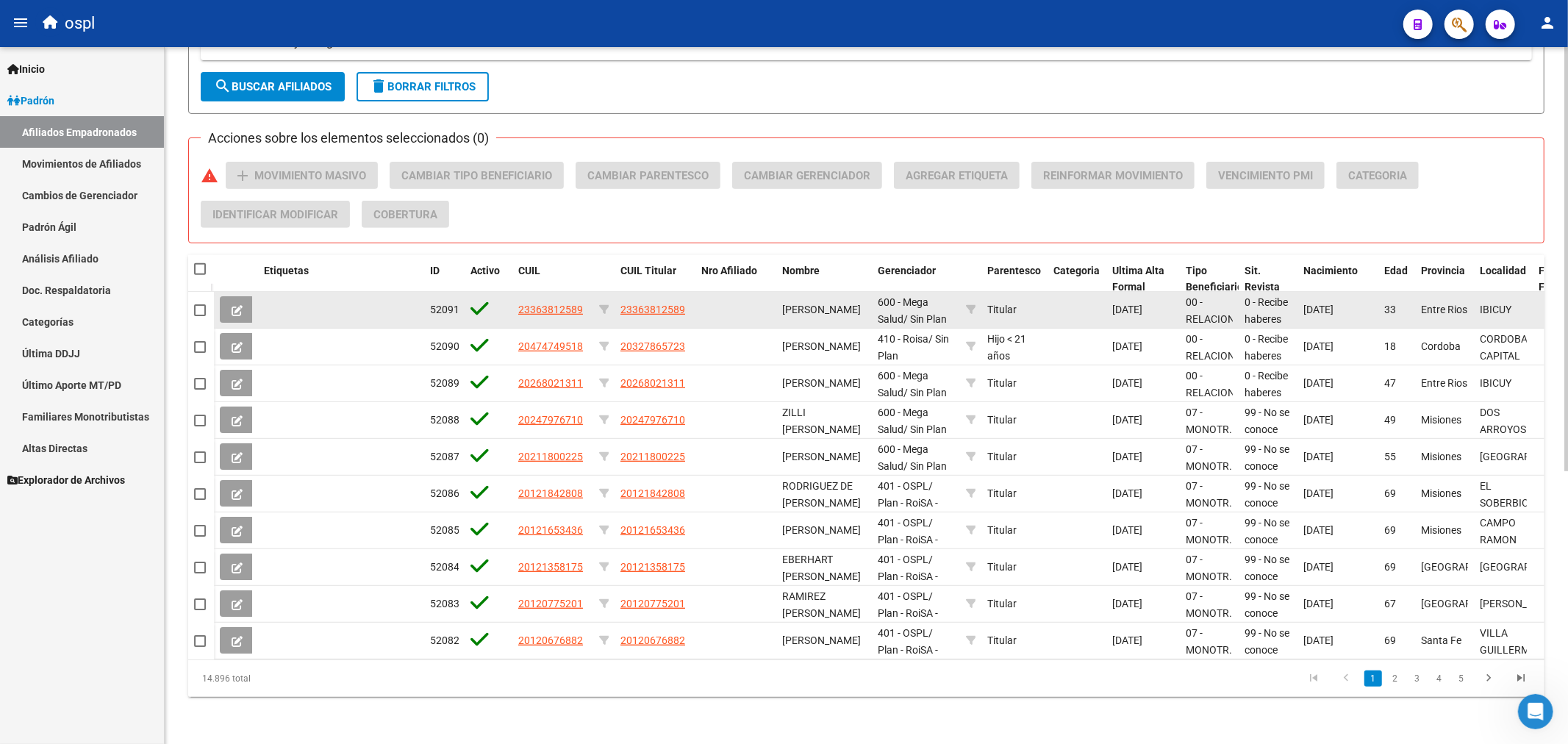
scroll to position [449, 0]
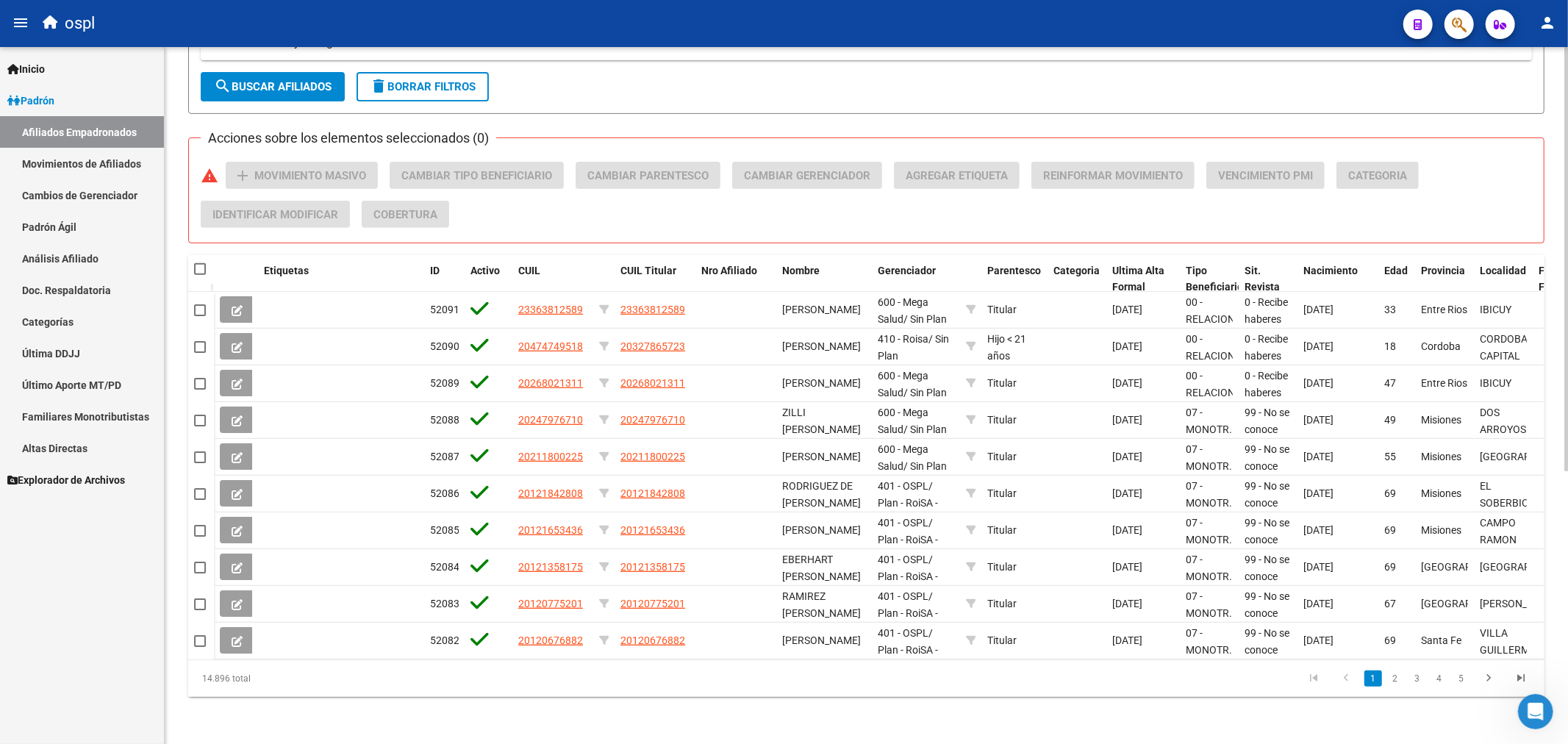
click at [254, 88] on button "search Buscar Afiliados" at bounding box center [273, 86] width 144 height 29
click at [259, 80] on span "search Buscar Afiliados" at bounding box center [273, 86] width 117 height 13
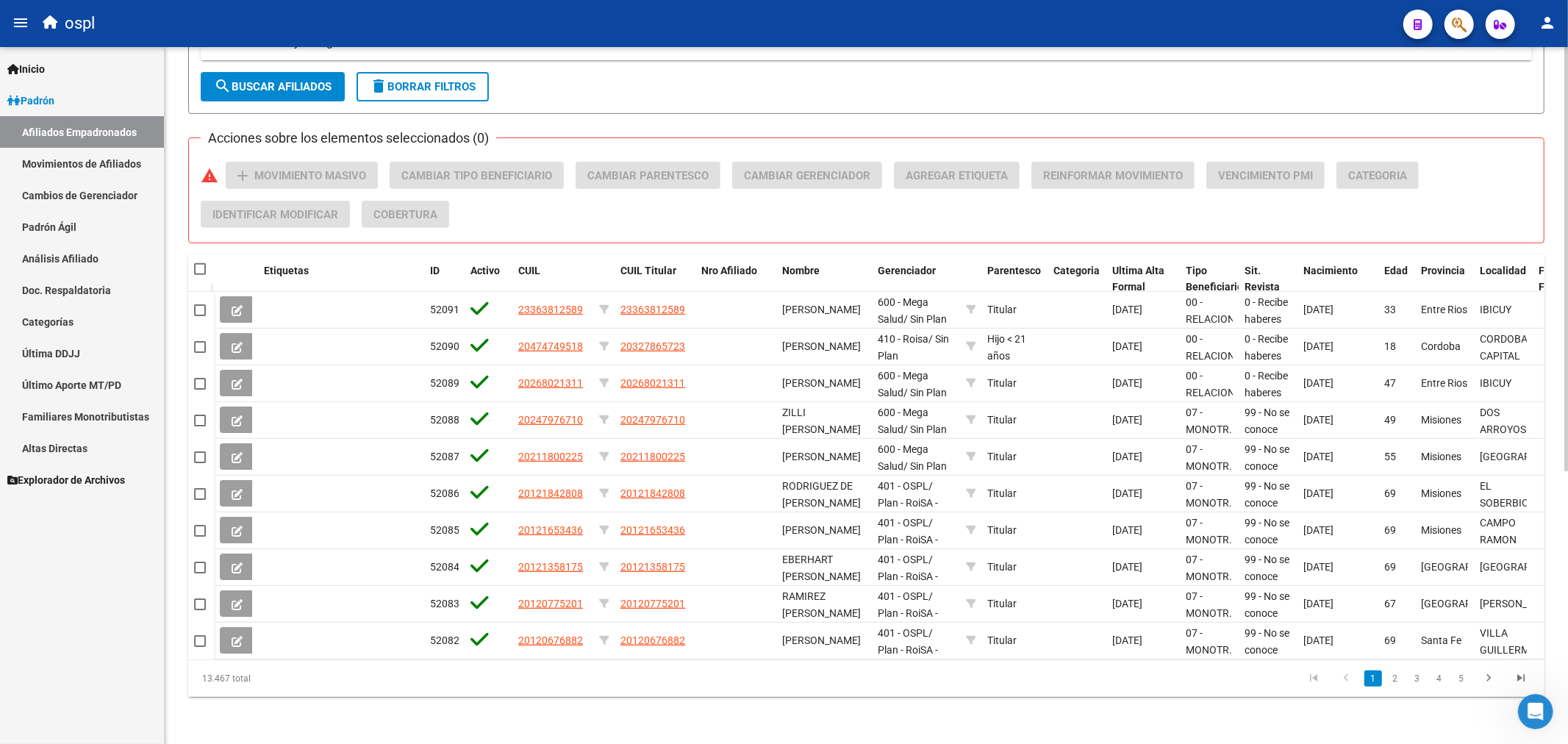
click at [252, 83] on button "search Buscar Afiliados" at bounding box center [273, 86] width 144 height 29
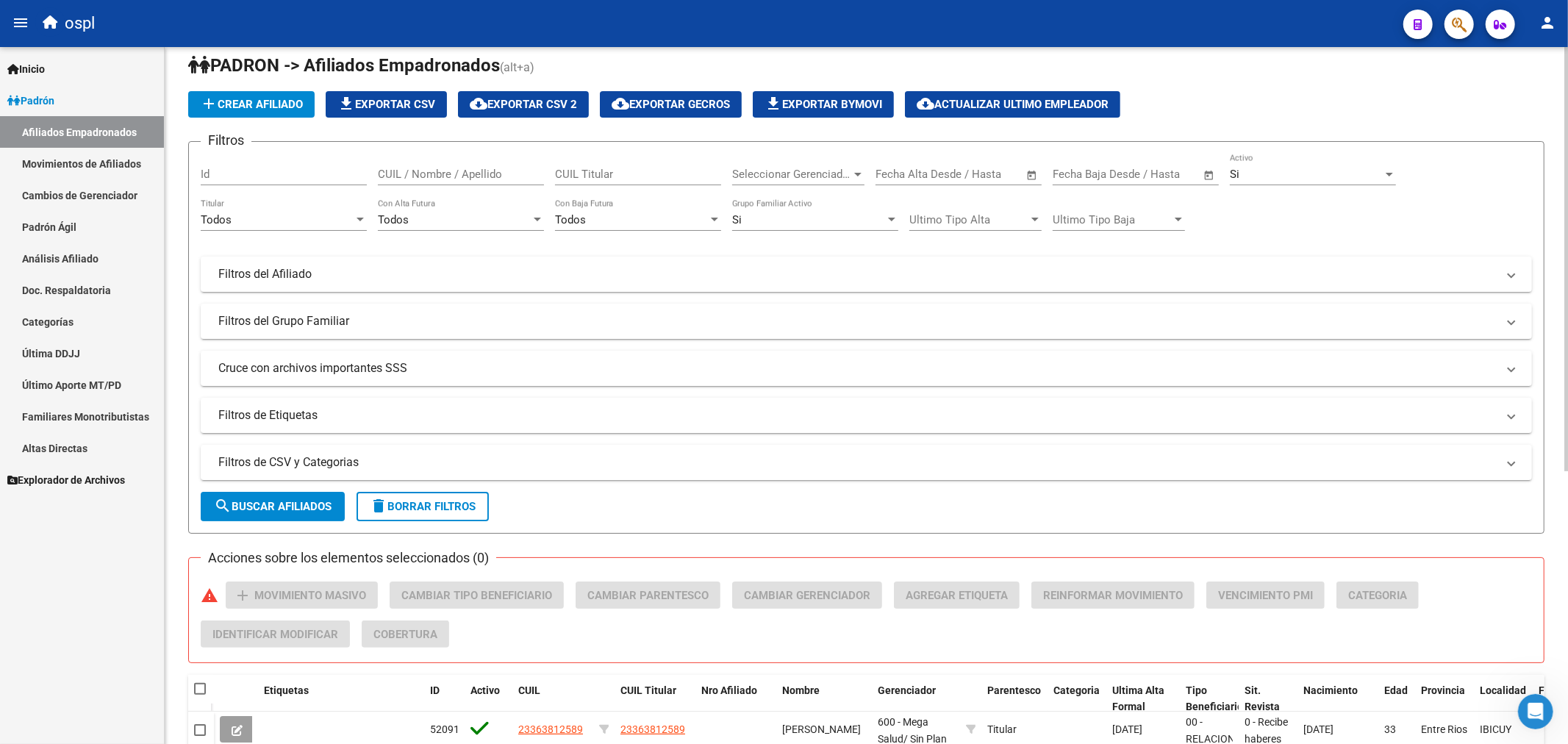
scroll to position [0, 0]
